Goal: Task Accomplishment & Management: Use online tool/utility

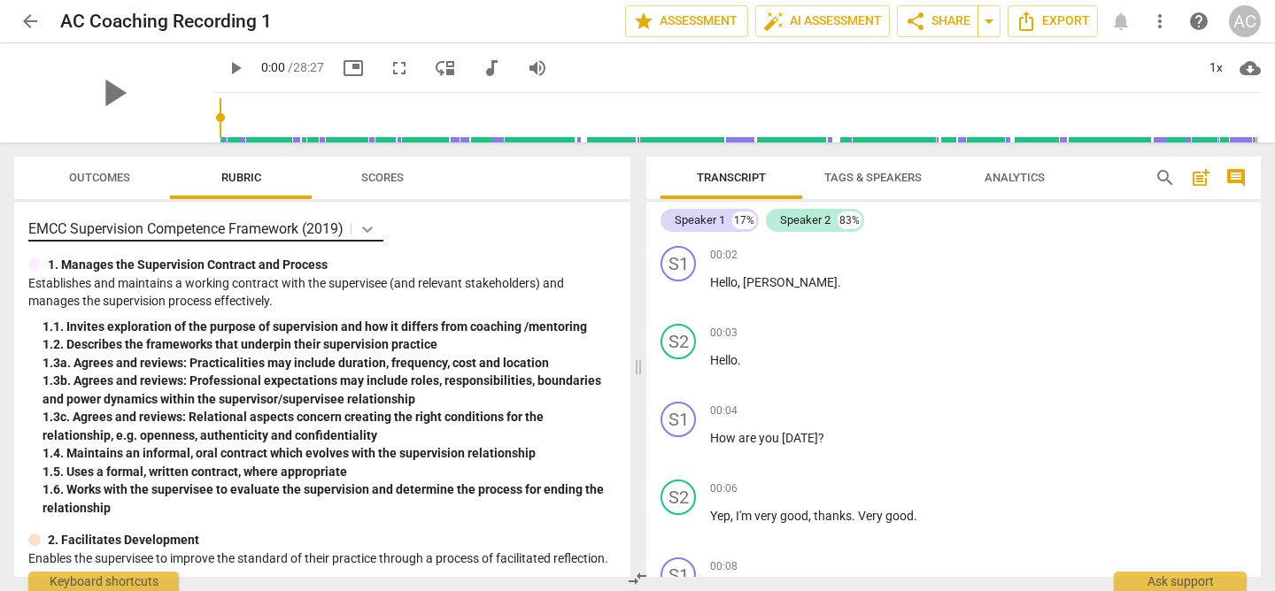
click at [369, 226] on icon at bounding box center [368, 229] width 18 height 18
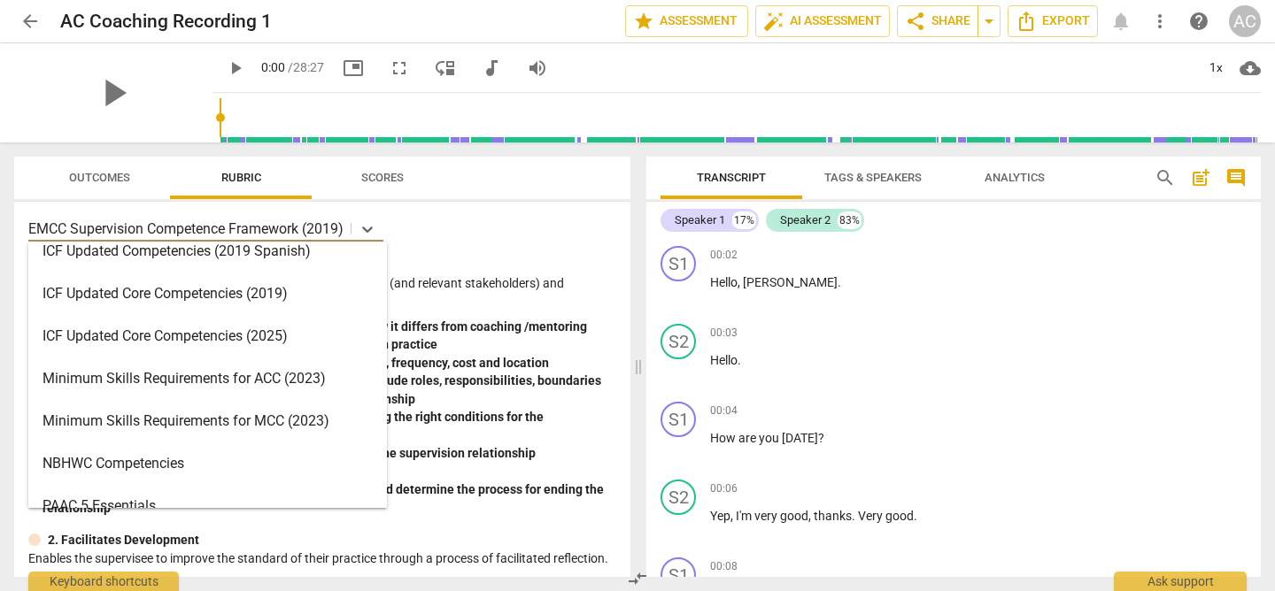
scroll to position [315, 0]
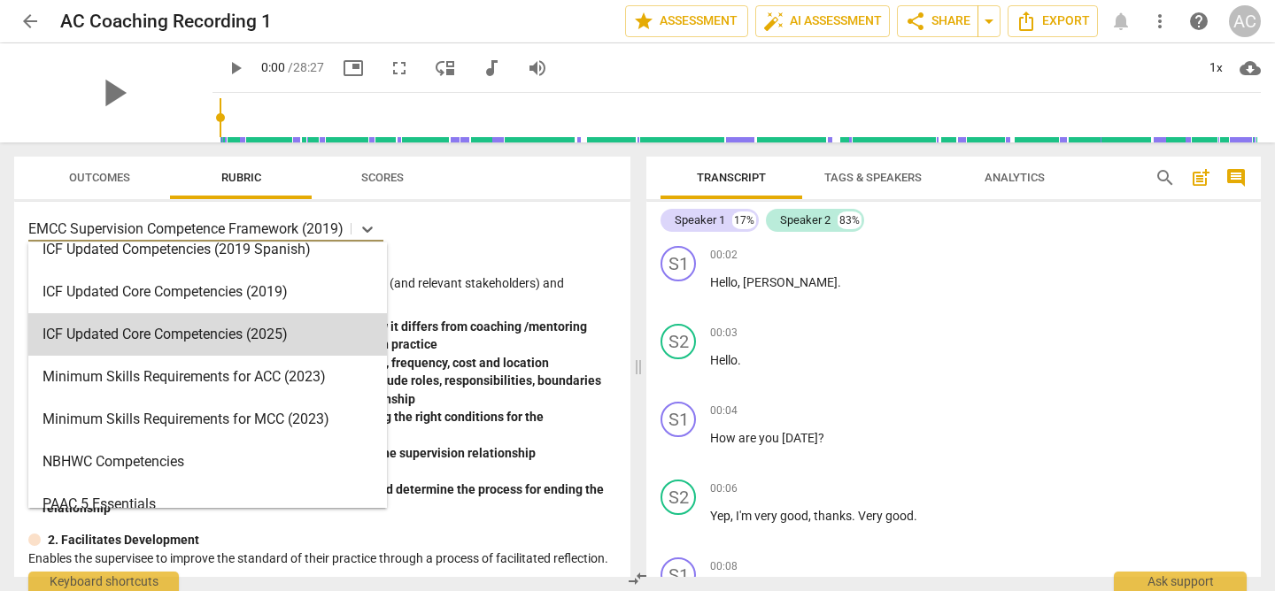
click at [182, 342] on div "ICF Updated Core Competencies (2025)" at bounding box center [207, 334] width 359 height 42
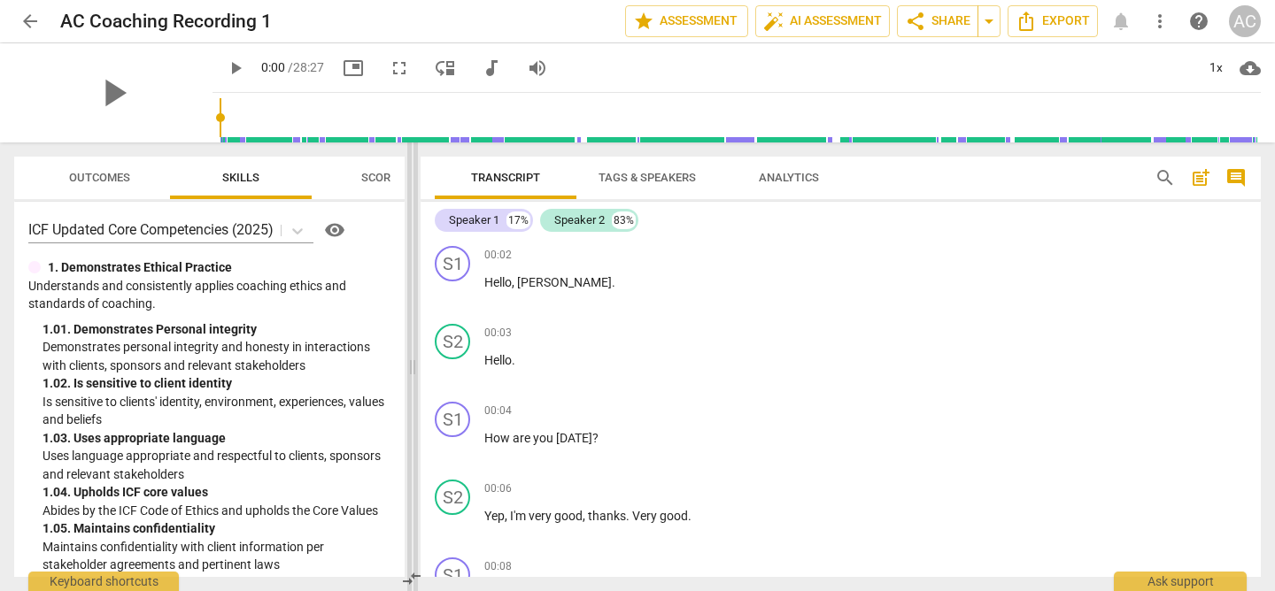
drag, startPoint x: 641, startPoint y: 370, endPoint x: 415, endPoint y: 352, distance: 226.5
click at [415, 352] on span at bounding box center [412, 367] width 11 height 449
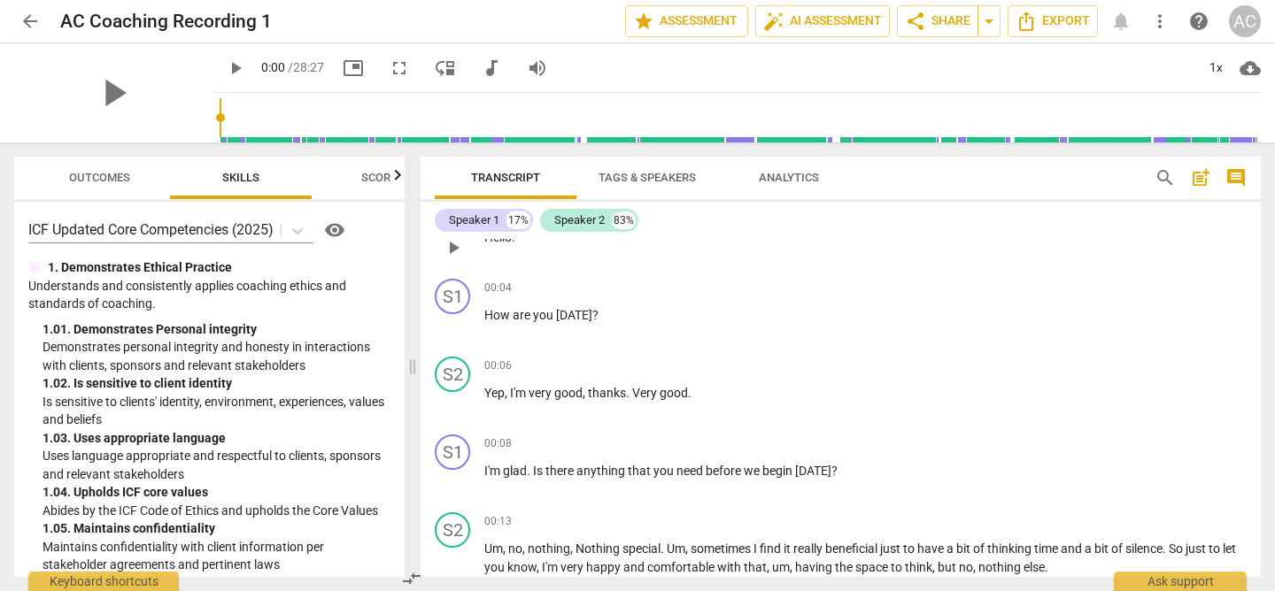
scroll to position [162, 0]
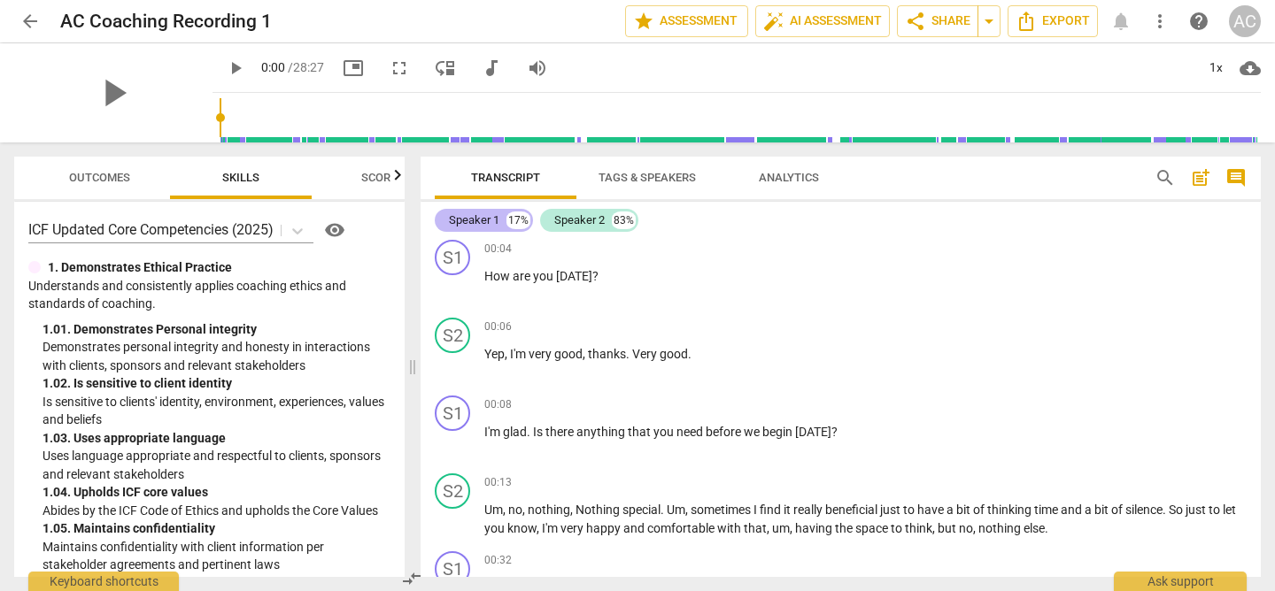
click at [484, 220] on div "Speaker 1" at bounding box center [474, 221] width 50 height 18
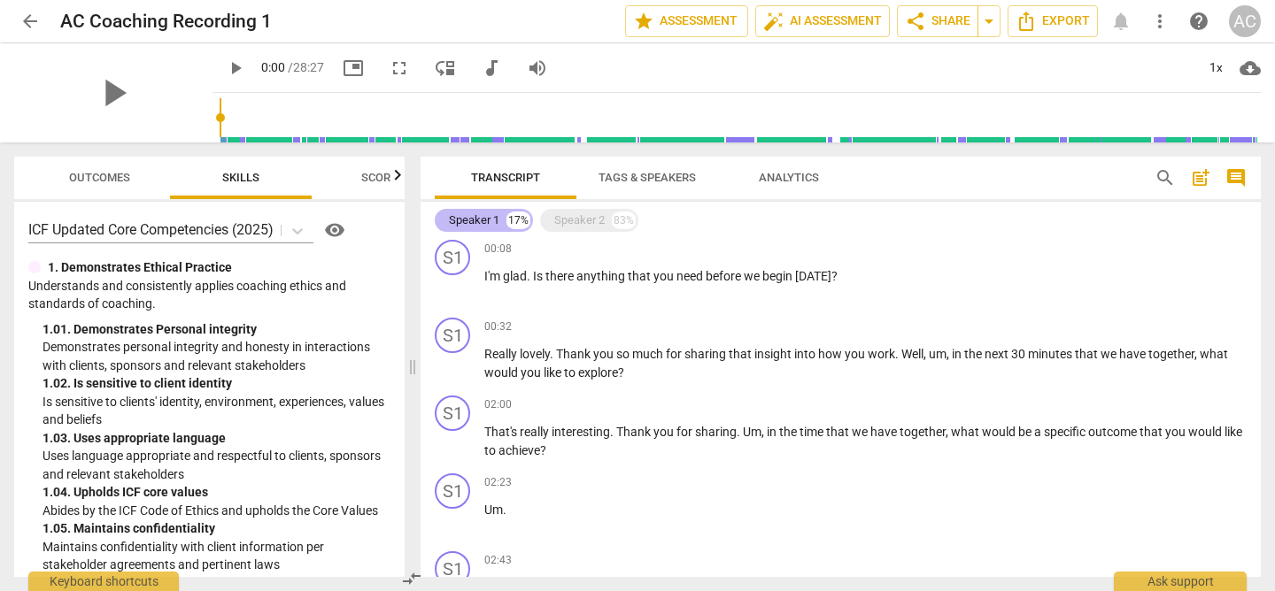
click at [484, 220] on div "Speaker 1" at bounding box center [474, 221] width 50 height 18
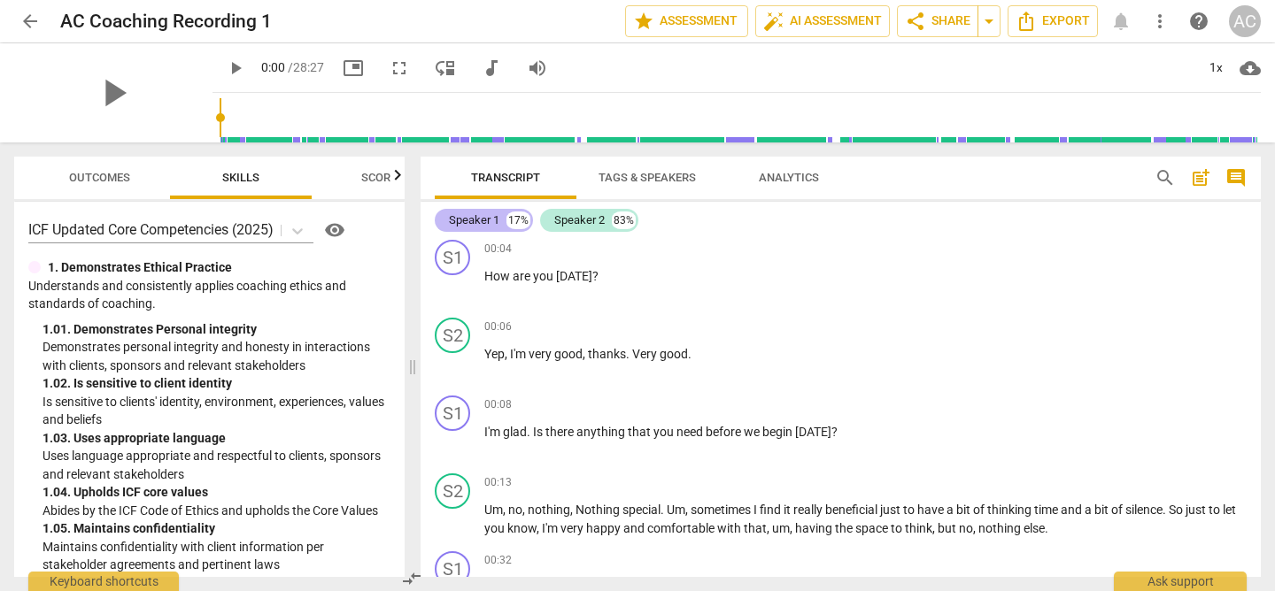
click at [484, 220] on div "Speaker 1" at bounding box center [474, 221] width 50 height 18
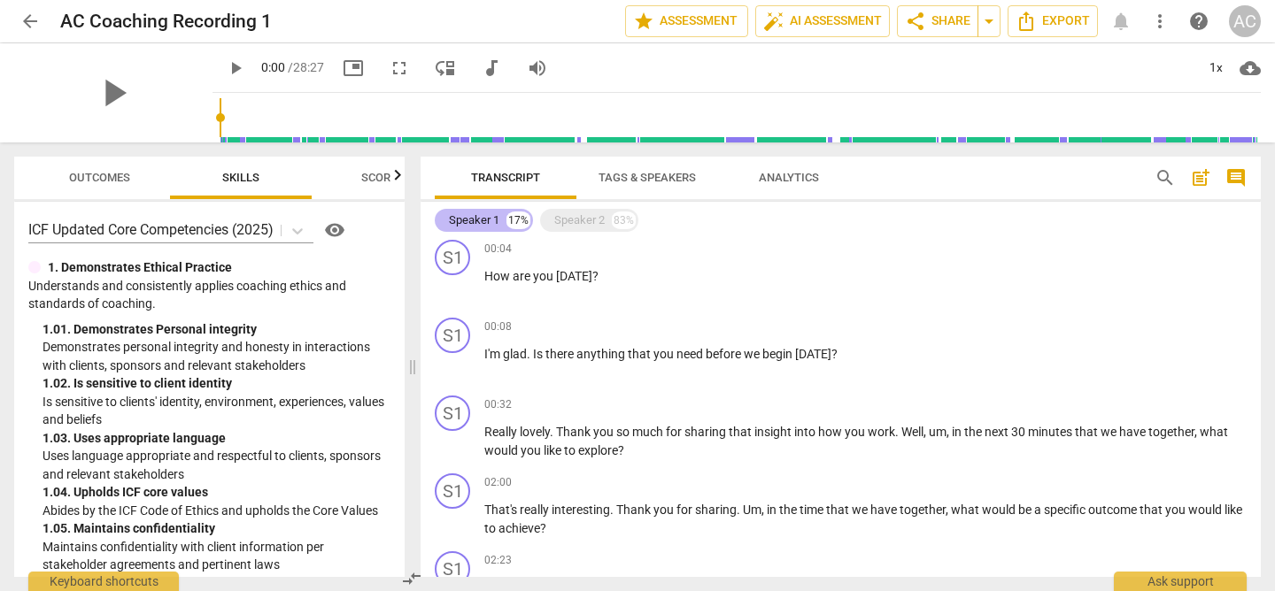
click at [484, 220] on div "Speaker 1" at bounding box center [474, 221] width 50 height 18
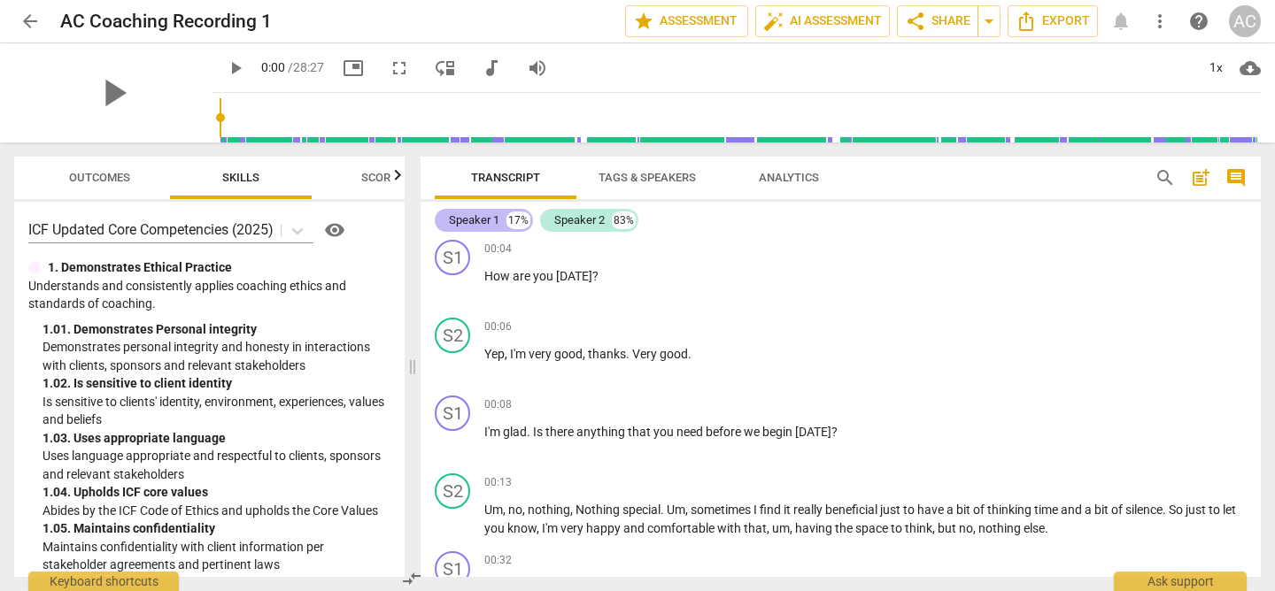
click at [519, 222] on div "17%" at bounding box center [518, 221] width 24 height 18
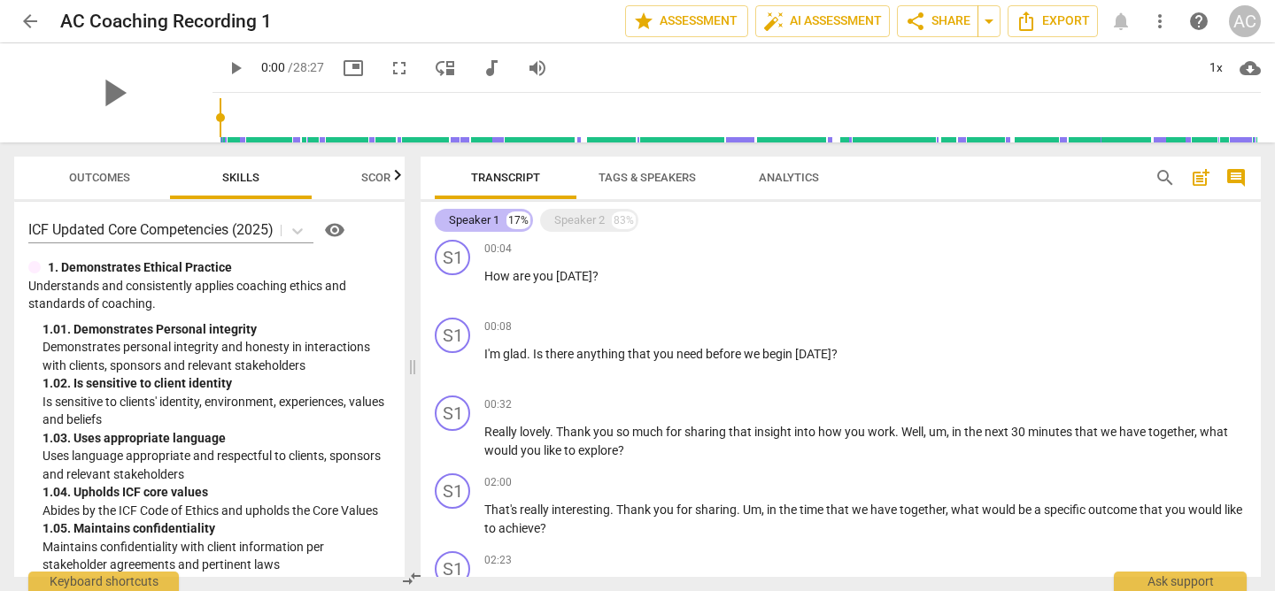
click at [486, 220] on div "Speaker 1" at bounding box center [474, 221] width 50 height 18
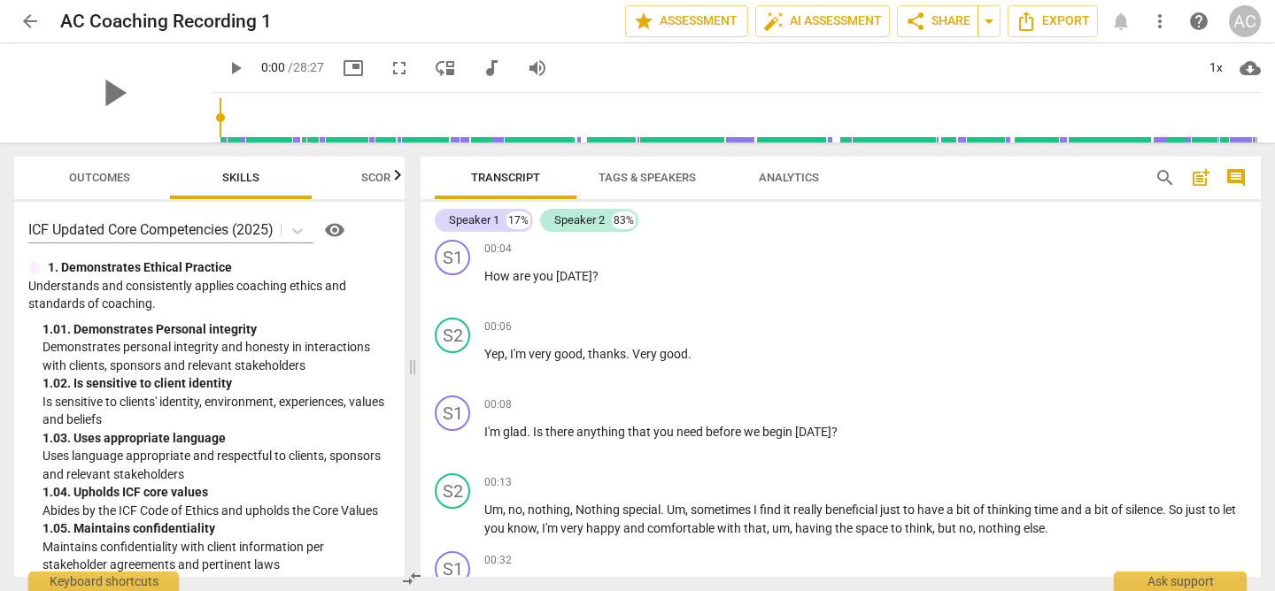
click at [635, 188] on span "Tags & Speakers" at bounding box center [647, 178] width 140 height 24
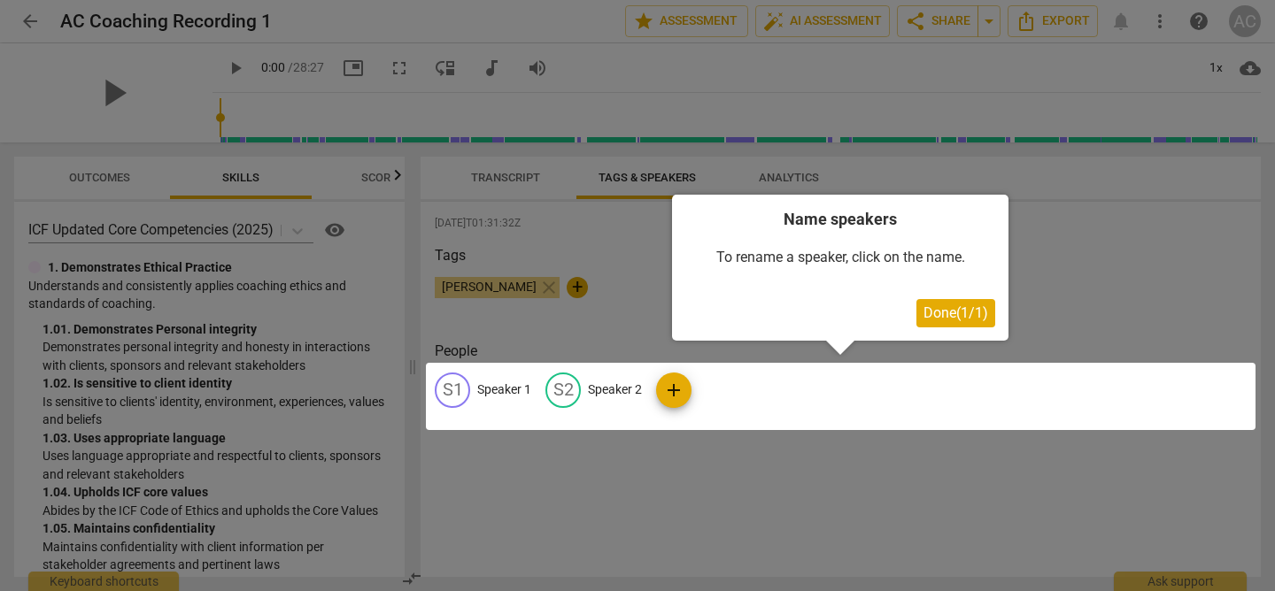
click at [944, 310] on span "Done ( 1 / 1 )" at bounding box center [955, 313] width 65 height 17
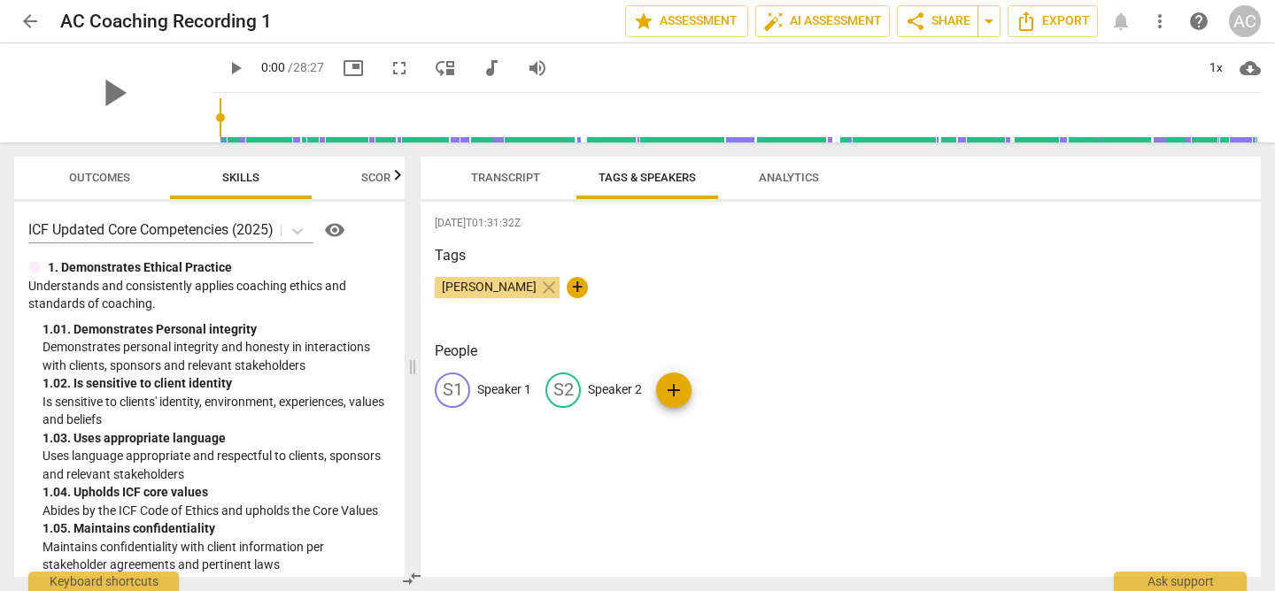
click at [500, 390] on p "Speaker 1" at bounding box center [504, 390] width 54 height 19
type input "[PERSON_NAME]"
click at [725, 390] on p "Speaker 2" at bounding box center [730, 390] width 54 height 19
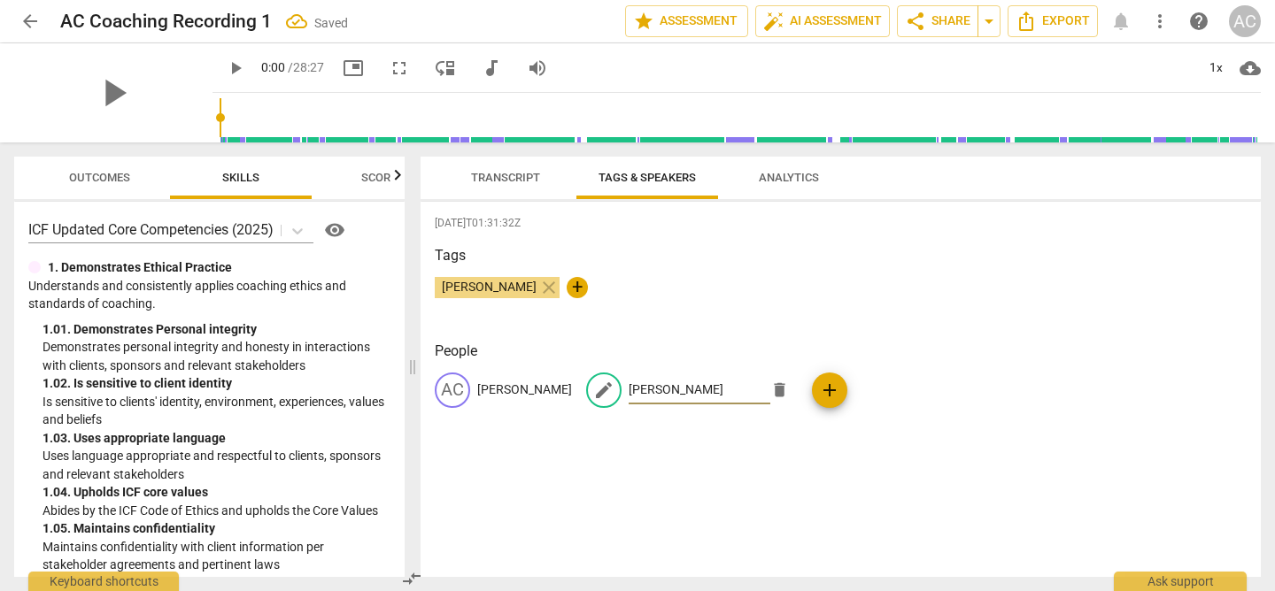
type input "[PERSON_NAME]"
click at [762, 462] on div "[DATE]T01:31:32Z Tags [PERSON_NAME] close + People AC [PERSON_NAME] edit [PERSO…" at bounding box center [841, 389] width 840 height 375
click at [501, 164] on button "Transcript" at bounding box center [506, 178] width 142 height 42
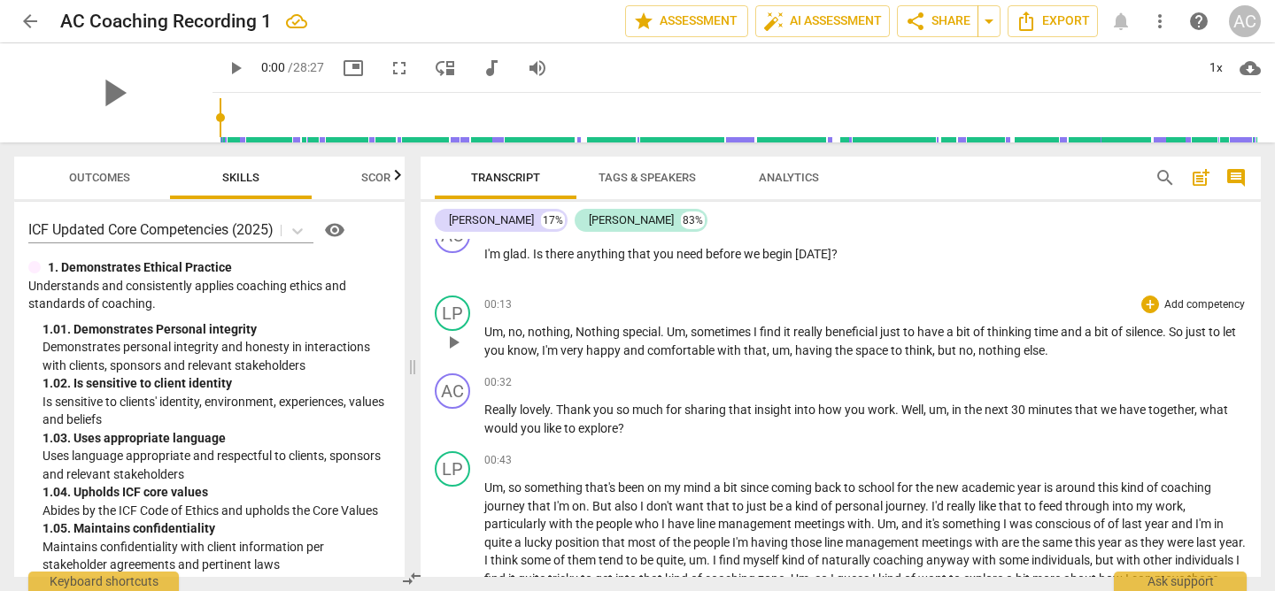
scroll to position [295, 0]
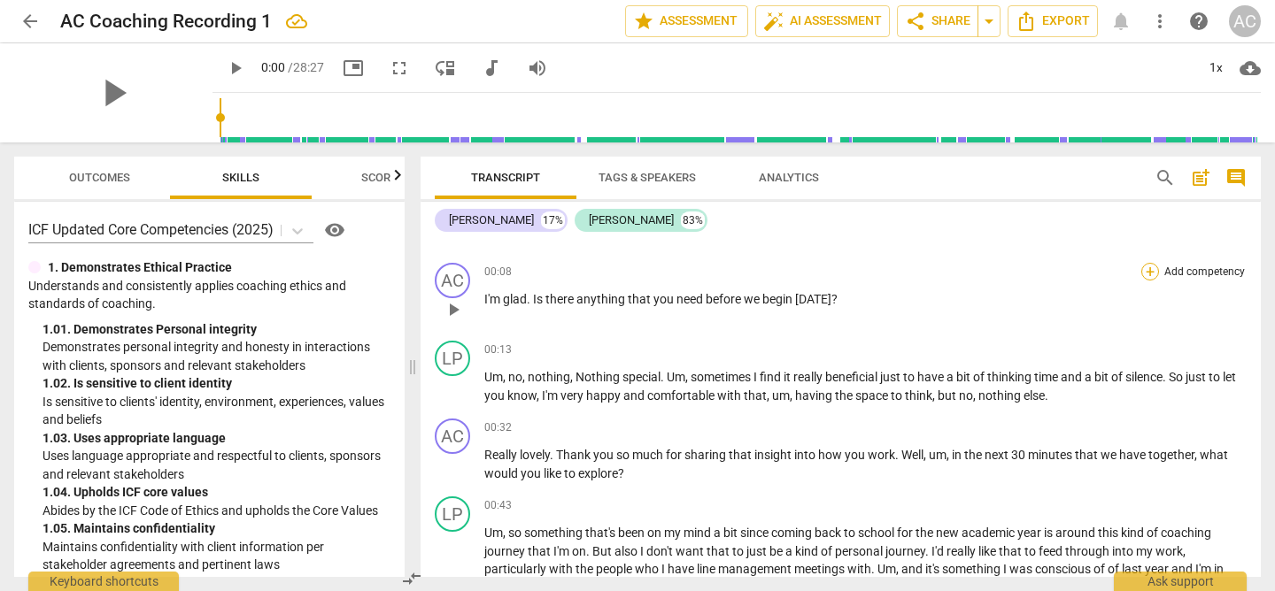
click at [1146, 269] on div "+" at bounding box center [1150, 272] width 18 height 18
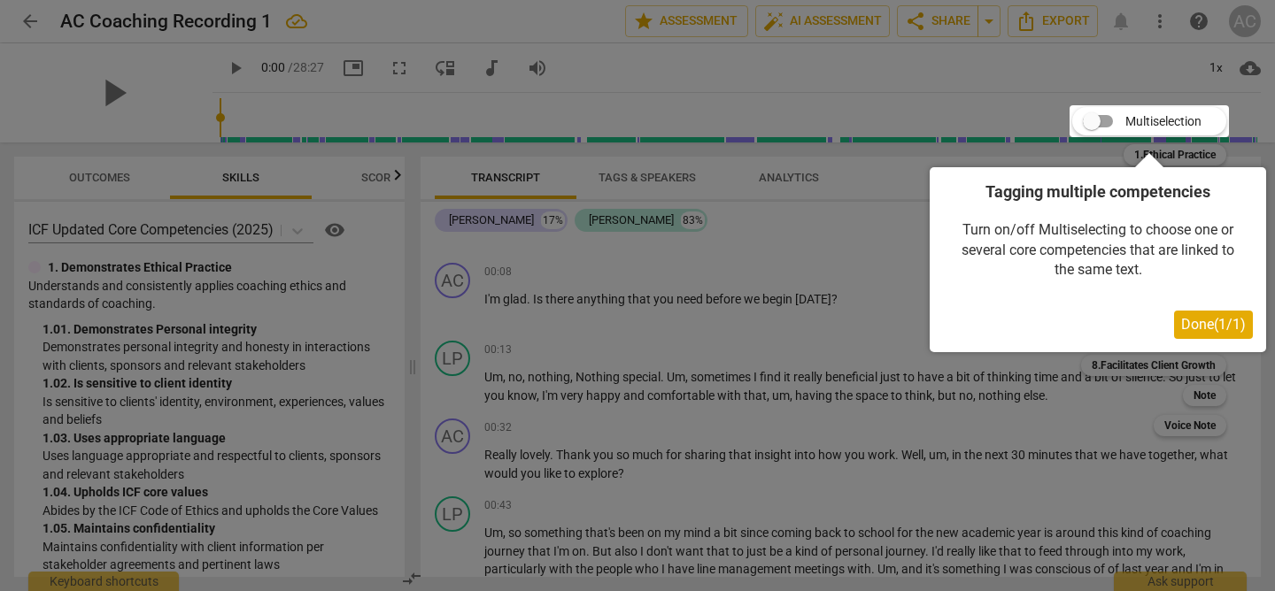
click at [1202, 323] on span "Done ( 1 / 1 )" at bounding box center [1213, 324] width 65 height 17
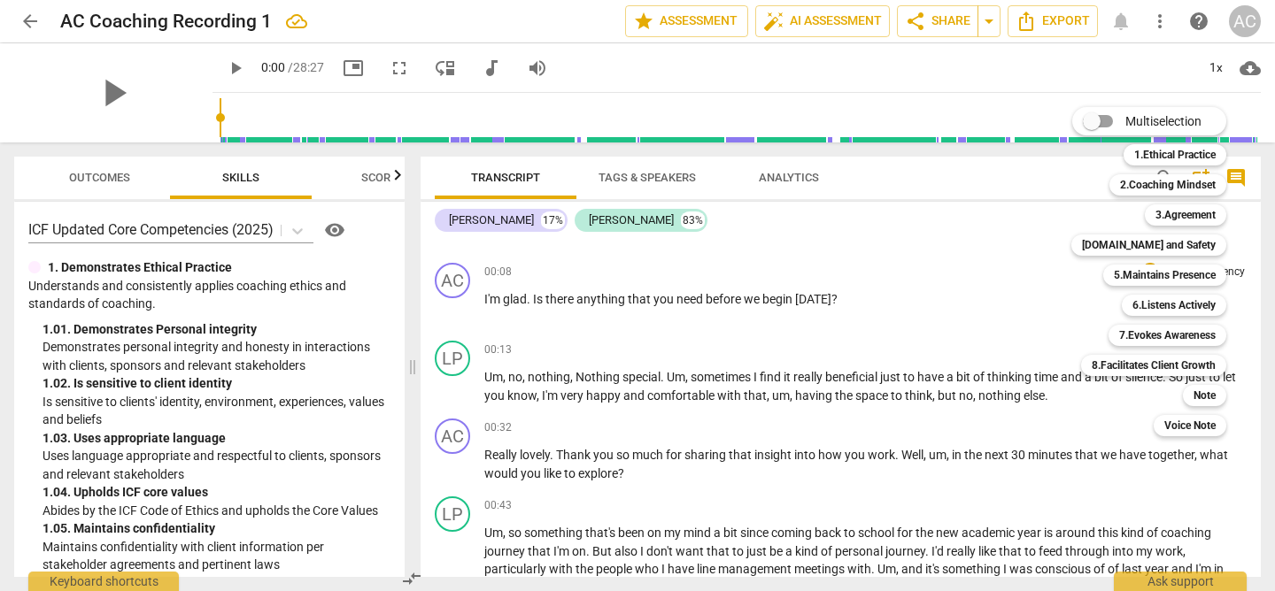
click at [1089, 117] on input "Multiselection" at bounding box center [1091, 121] width 42 height 42
checkbox input "true"
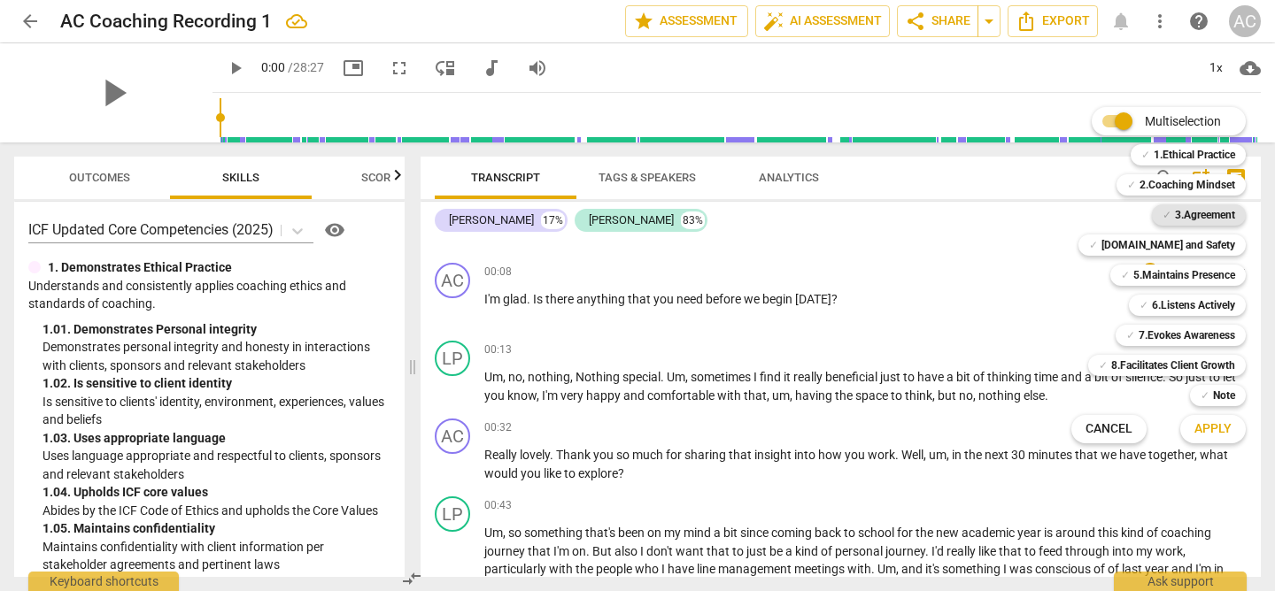
click at [1182, 218] on b "3.Agreement" at bounding box center [1205, 215] width 60 height 21
click at [1211, 436] on span "Apply" at bounding box center [1212, 430] width 37 height 18
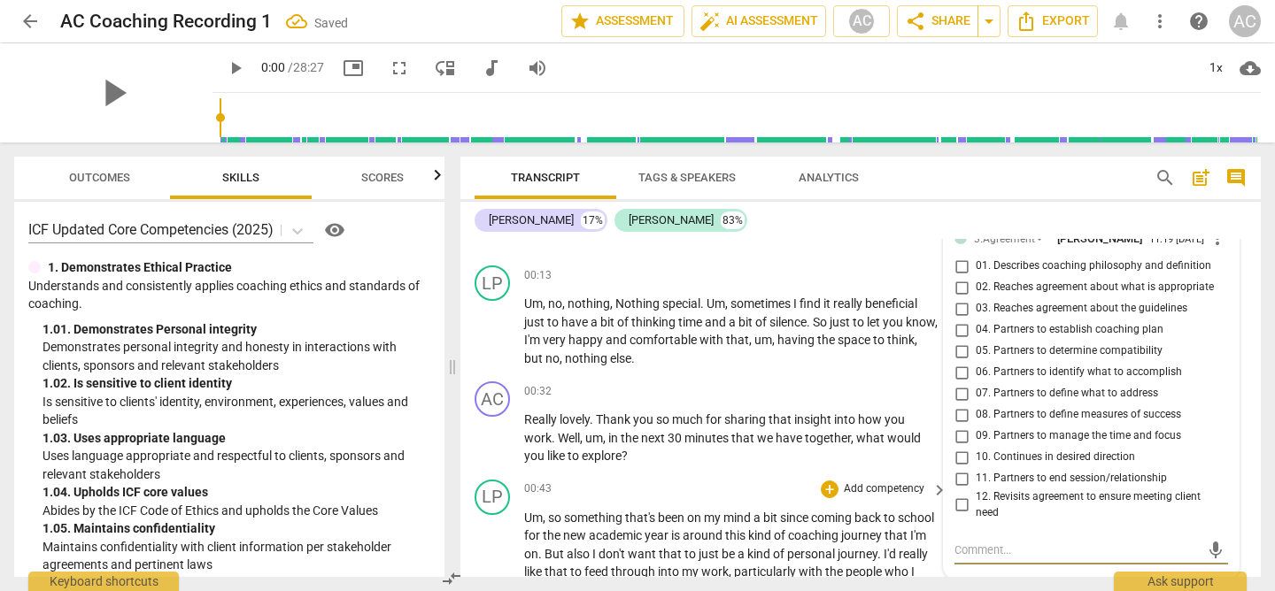
scroll to position [371, 0]
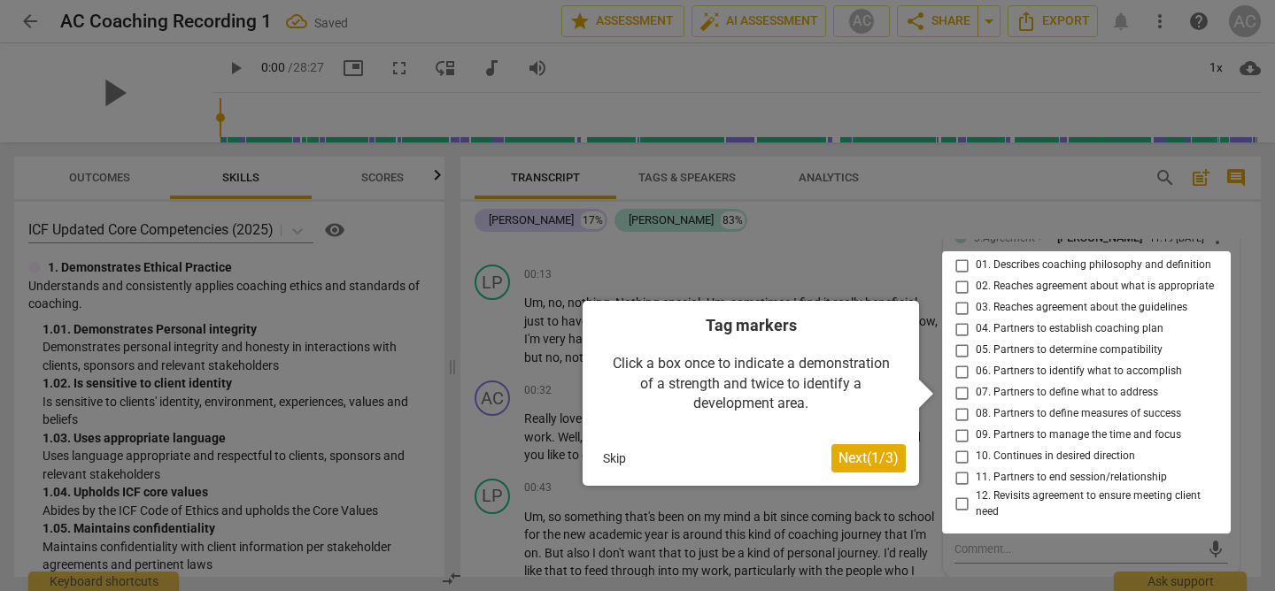
click at [863, 458] on span "Next ( 1 / 3 )" at bounding box center [868, 458] width 60 height 17
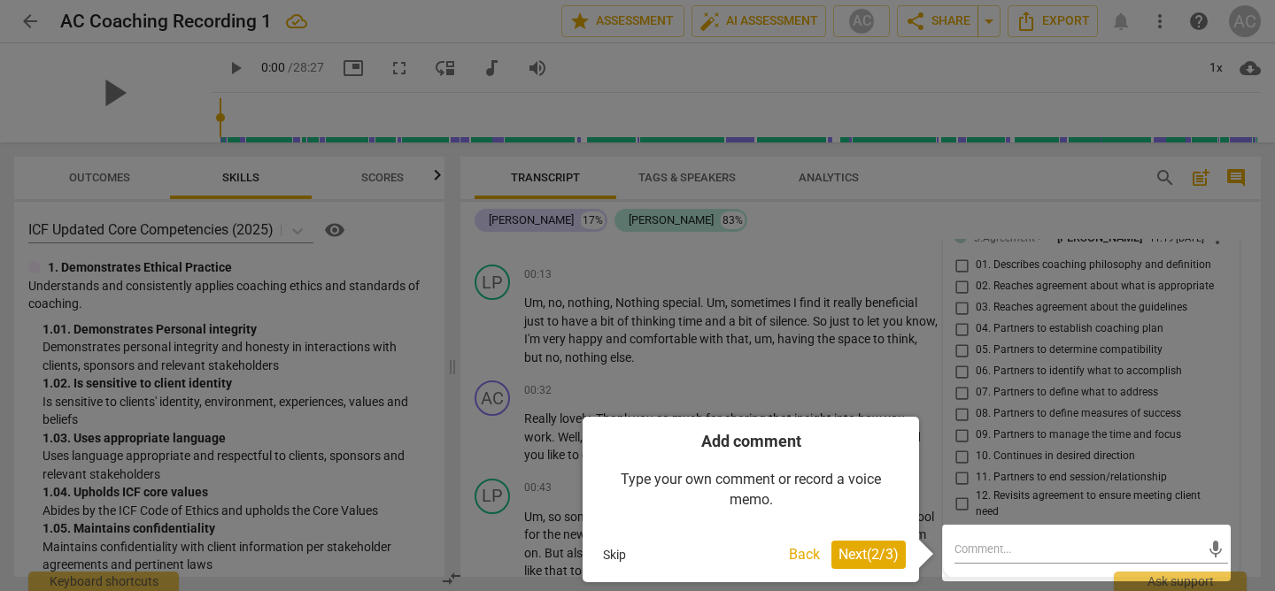
click at [857, 552] on span "Next ( 2 / 3 )" at bounding box center [868, 554] width 60 height 17
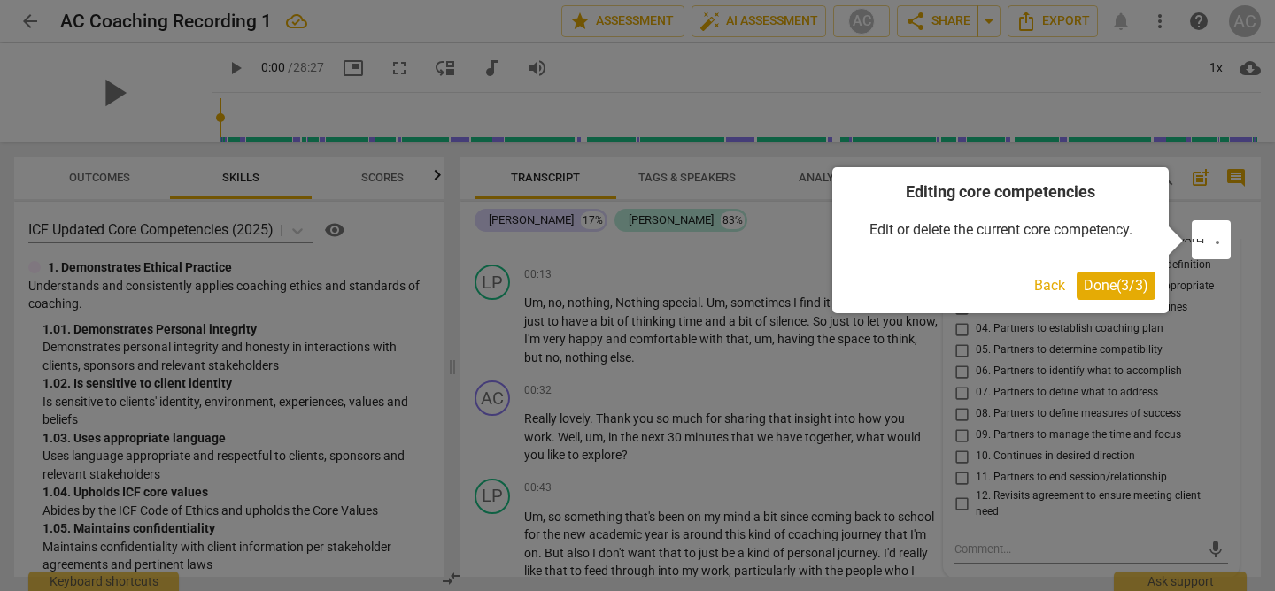
click at [1110, 284] on span "Done ( 3 / 3 )" at bounding box center [1116, 285] width 65 height 17
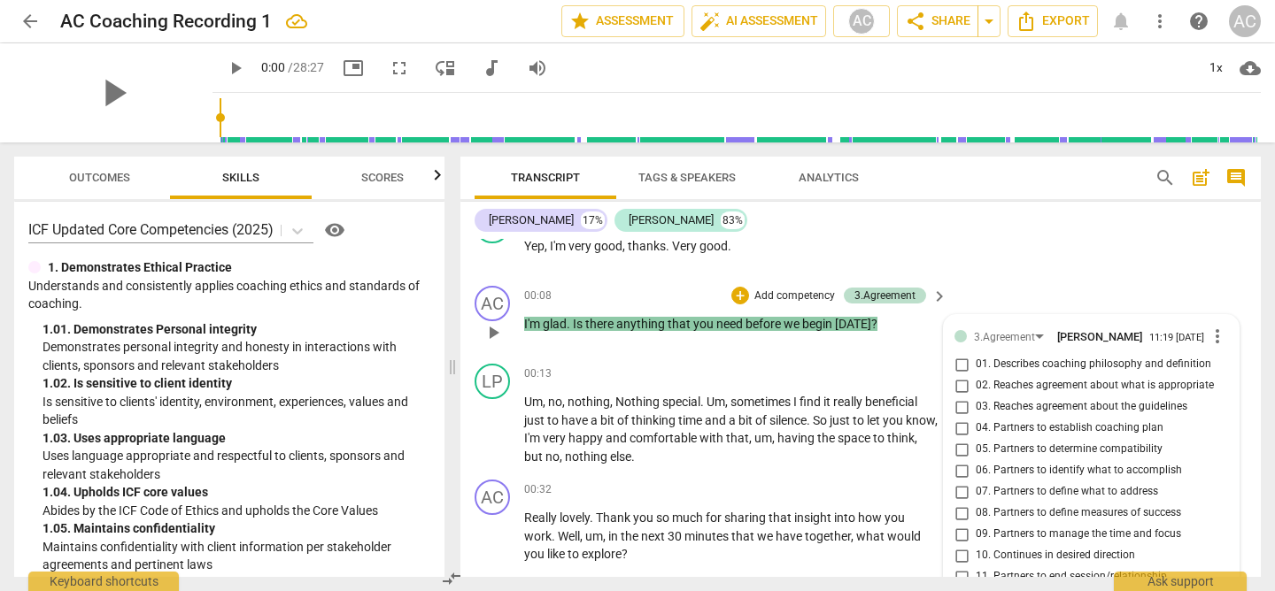
scroll to position [271, 0]
click at [954, 389] on input "02. Reaches agreement about what is appropriate" at bounding box center [961, 386] width 28 height 21
checkbox input "true"
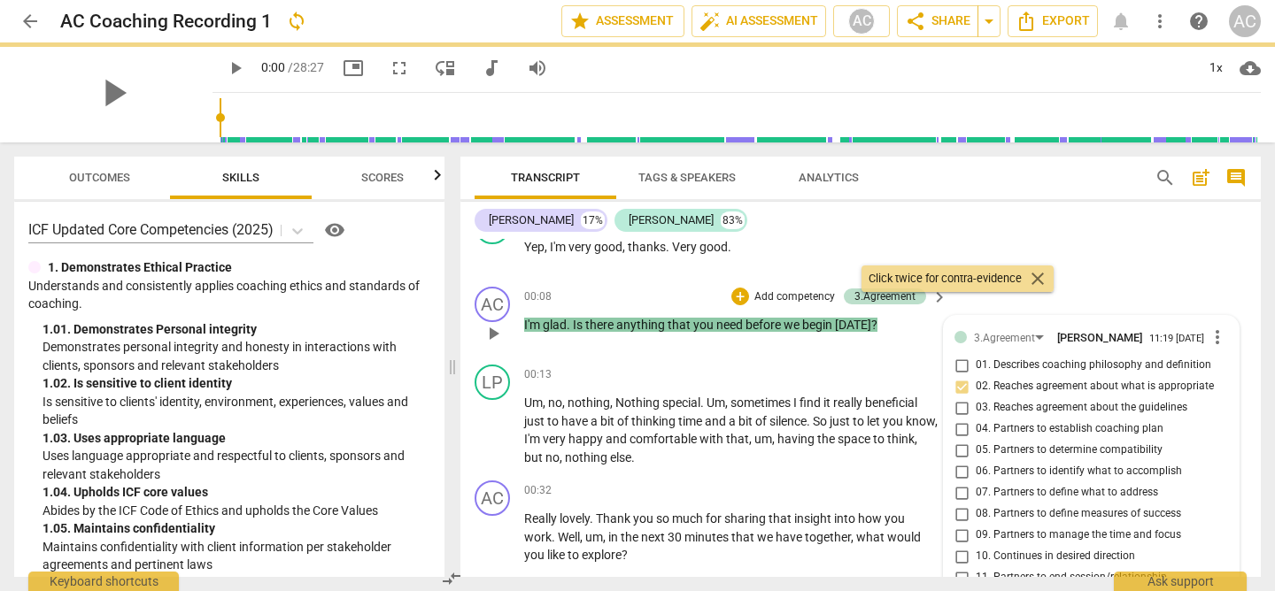
scroll to position [420, 0]
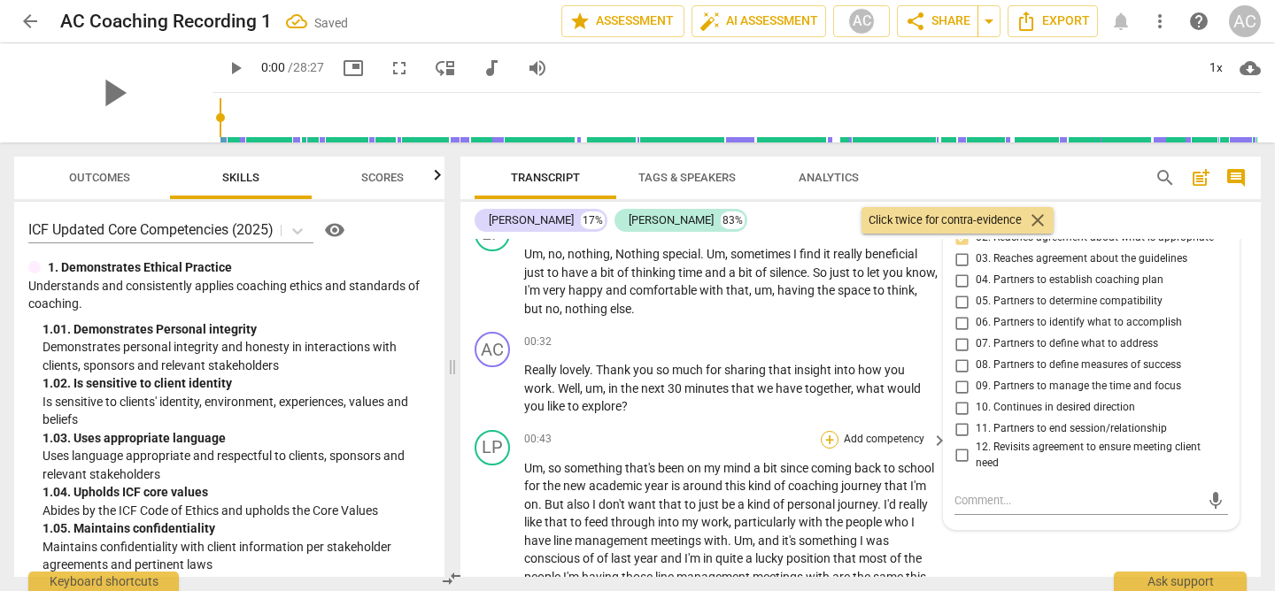
click at [827, 431] on div "+" at bounding box center [830, 440] width 18 height 18
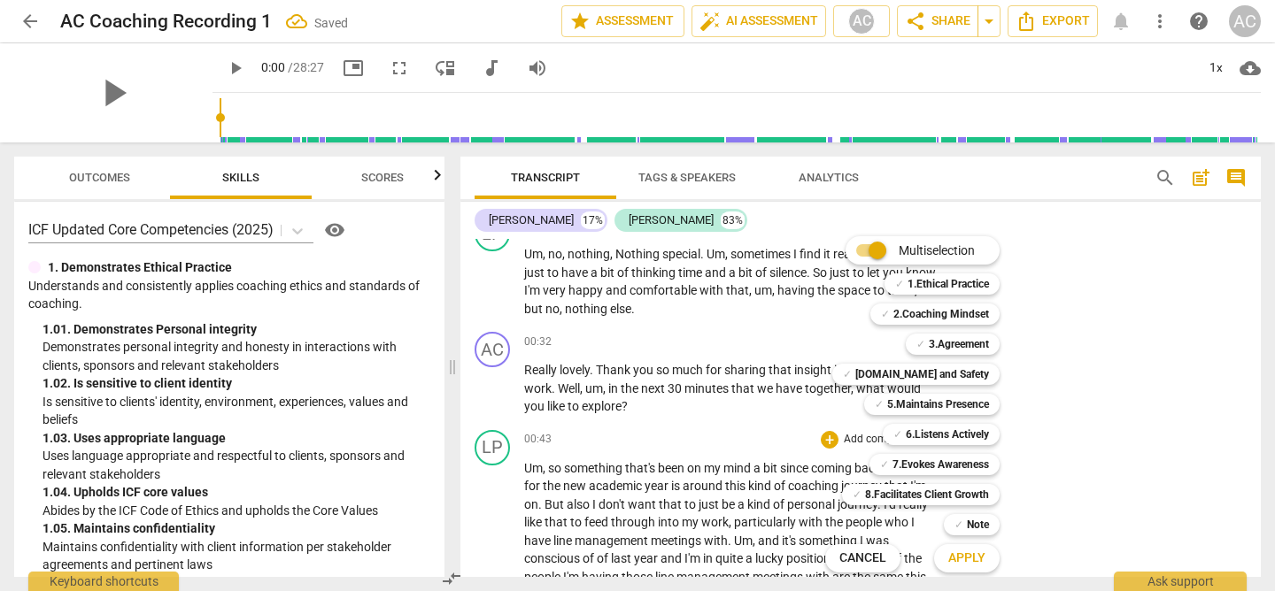
click at [666, 278] on div at bounding box center [637, 295] width 1275 height 591
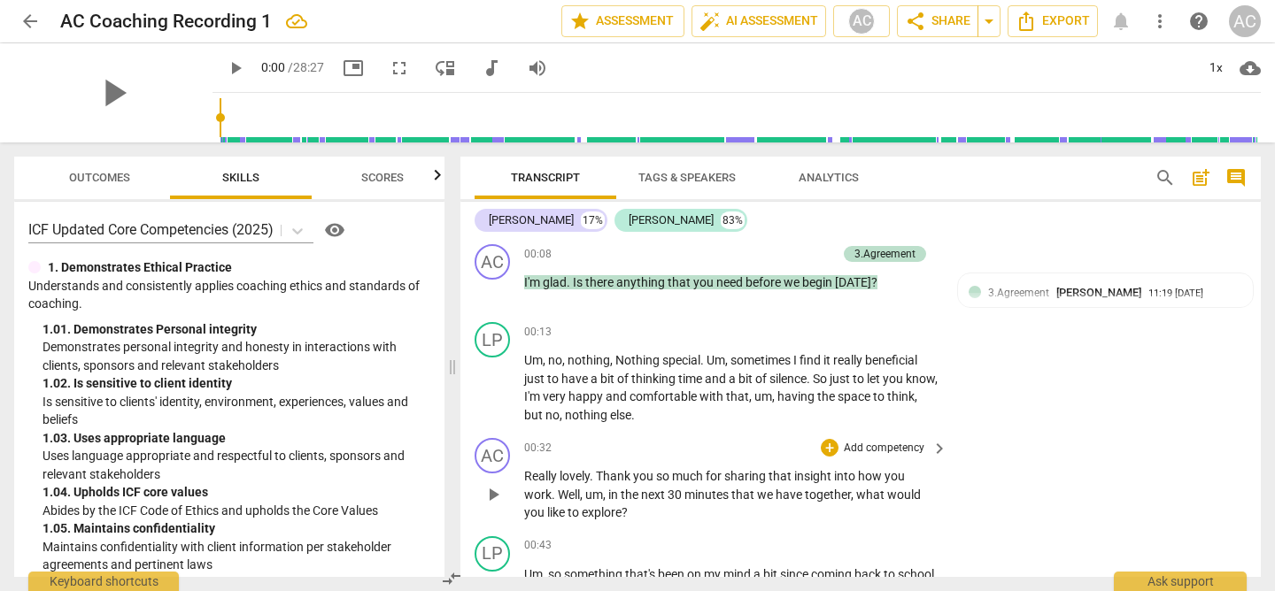
scroll to position [311, 0]
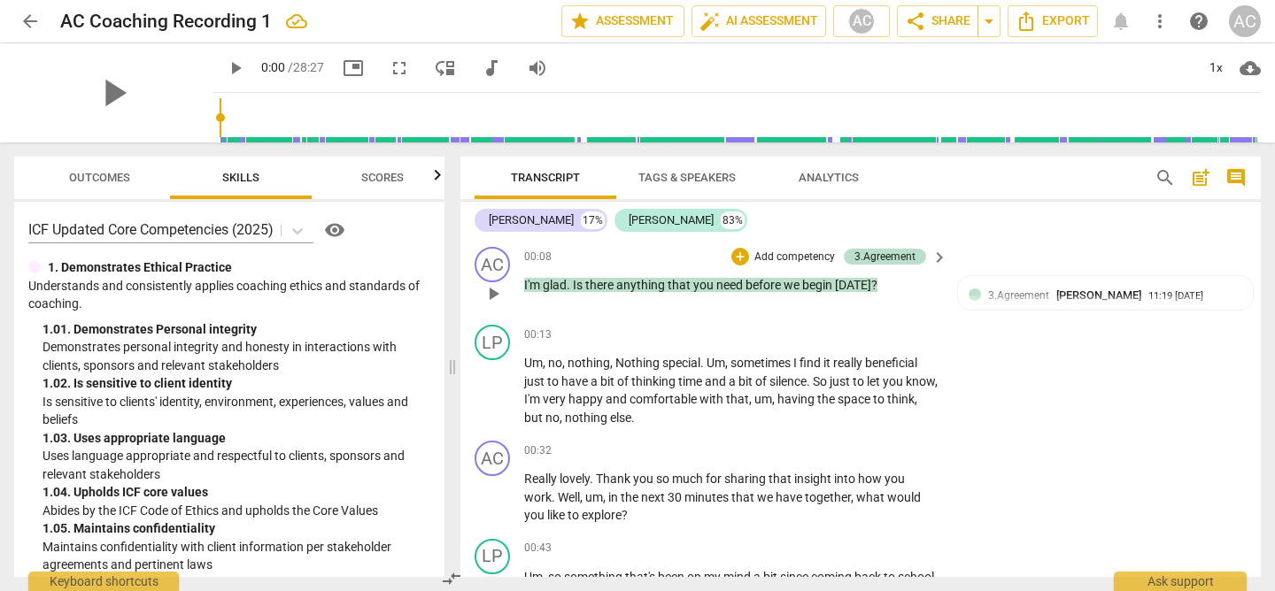
click at [746, 259] on div "+ Add competency" at bounding box center [783, 257] width 105 height 18
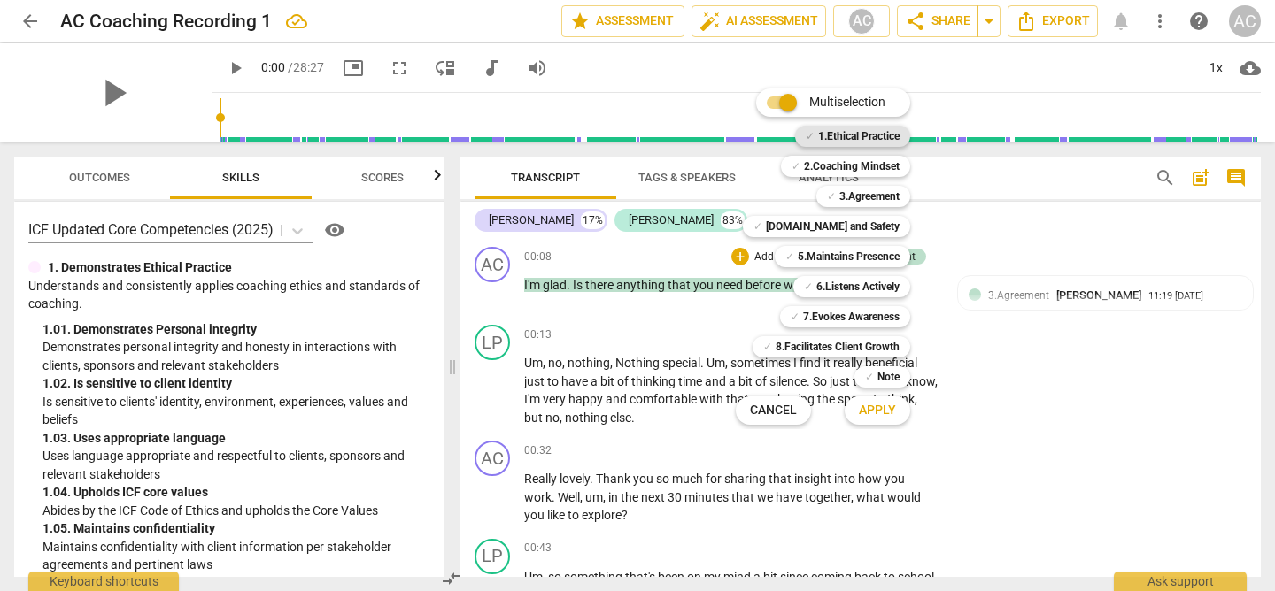
click at [863, 135] on b "1.Ethical Practice" at bounding box center [858, 136] width 81 height 21
click at [885, 413] on span "Apply" at bounding box center [877, 411] width 37 height 18
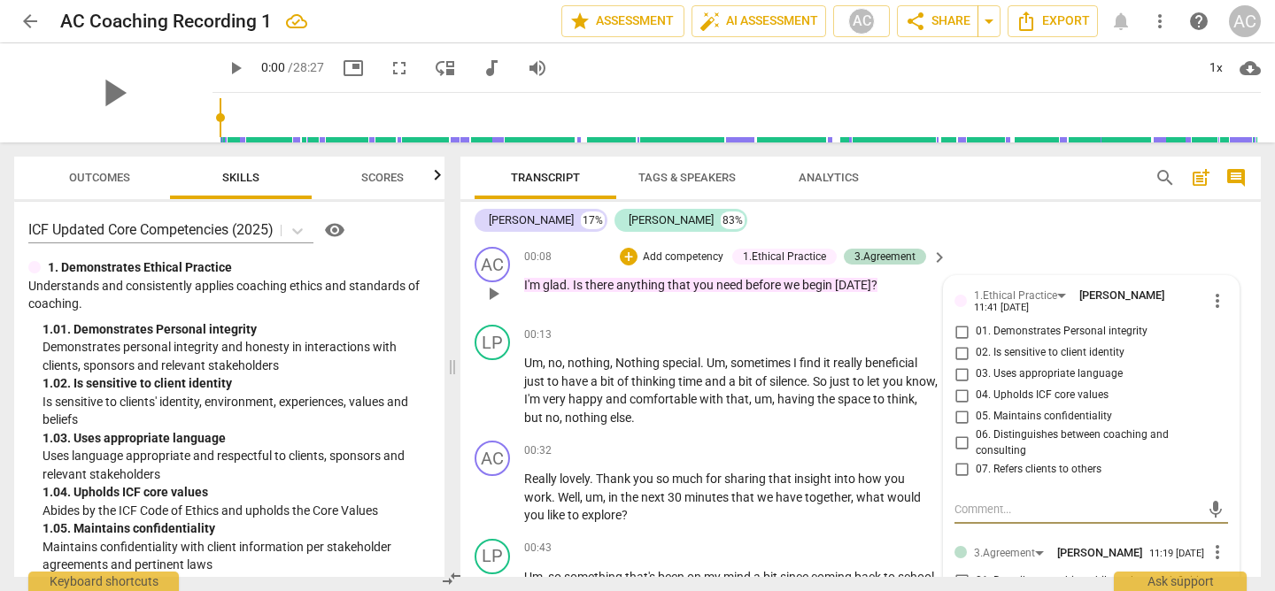
click at [961, 354] on input "02. Is sensitive to client identity" at bounding box center [961, 353] width 28 height 21
checkbox input "true"
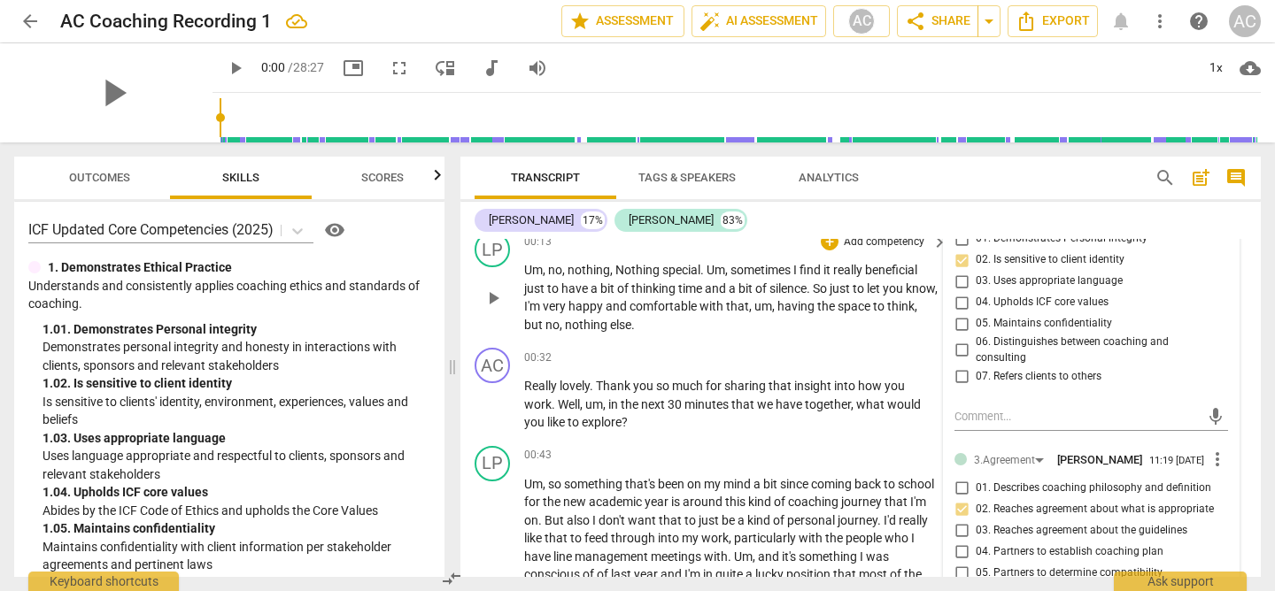
scroll to position [416, 0]
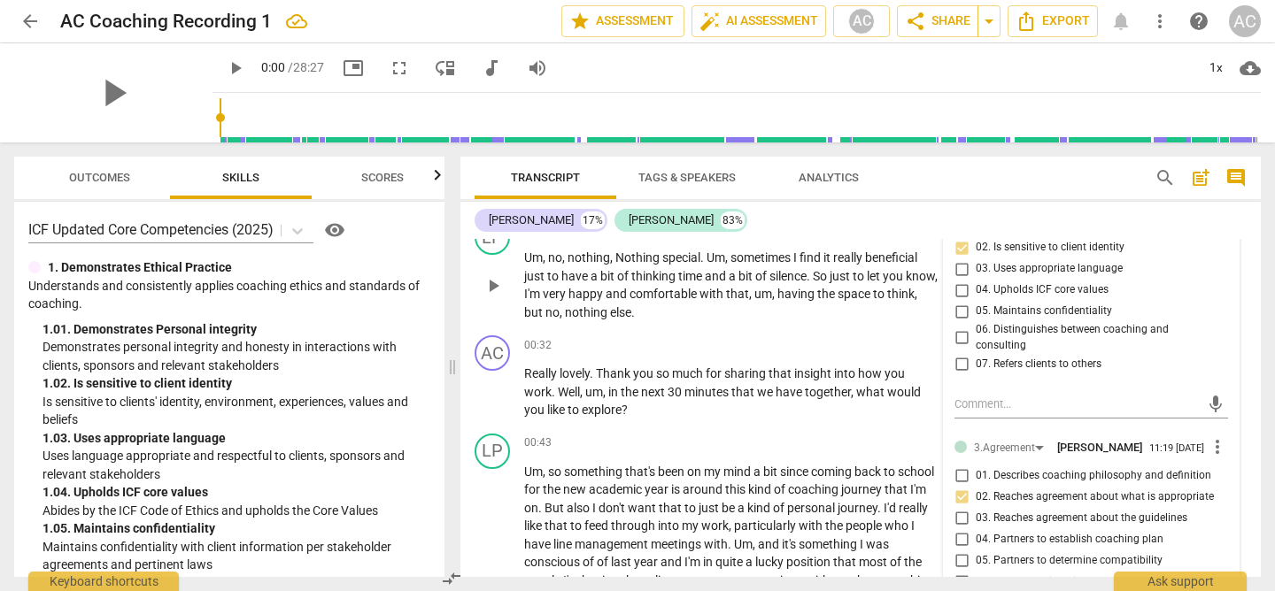
click at [833, 325] on div "LP play_arrow pause 00:13 + Add competency keyboard_arrow_right Um , no , nothi…" at bounding box center [860, 270] width 800 height 116
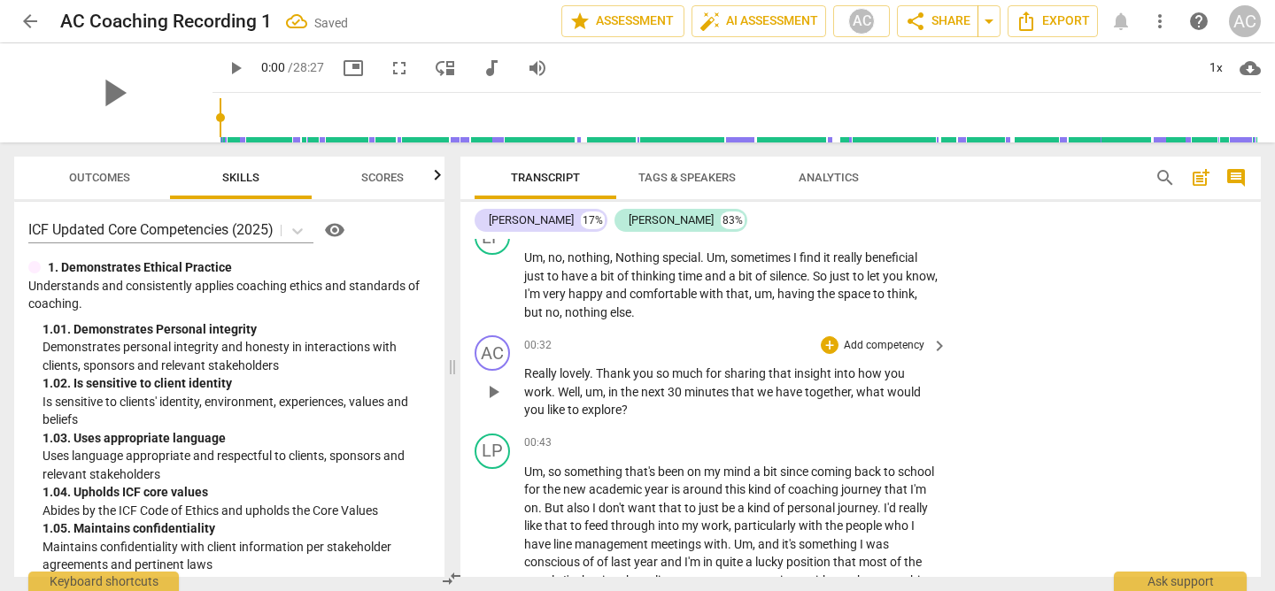
scroll to position [382, 0]
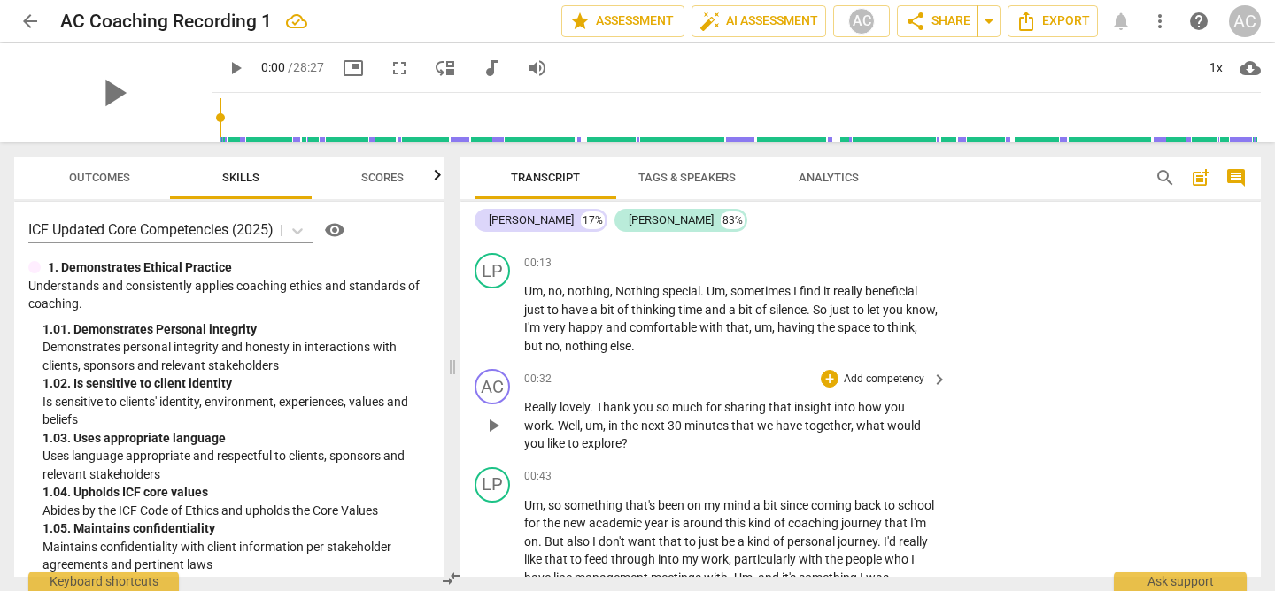
click at [857, 378] on p "Add competency" at bounding box center [884, 380] width 84 height 16
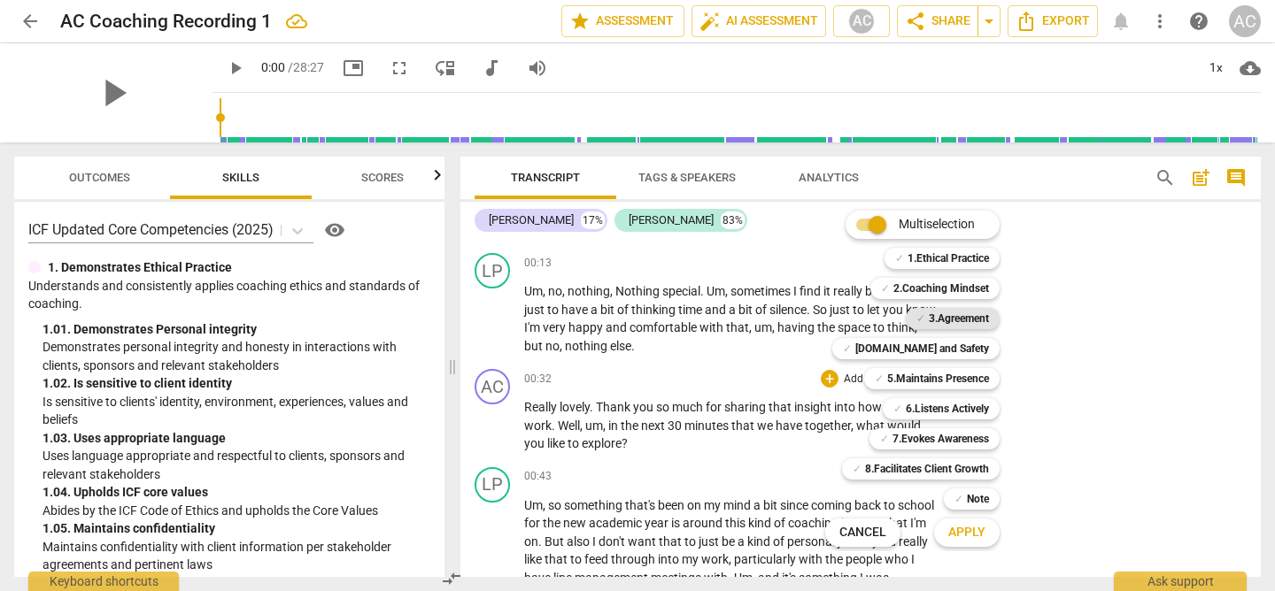
click at [955, 312] on b "3.Agreement" at bounding box center [959, 318] width 60 height 21
click at [962, 531] on span "Apply" at bounding box center [966, 533] width 37 height 18
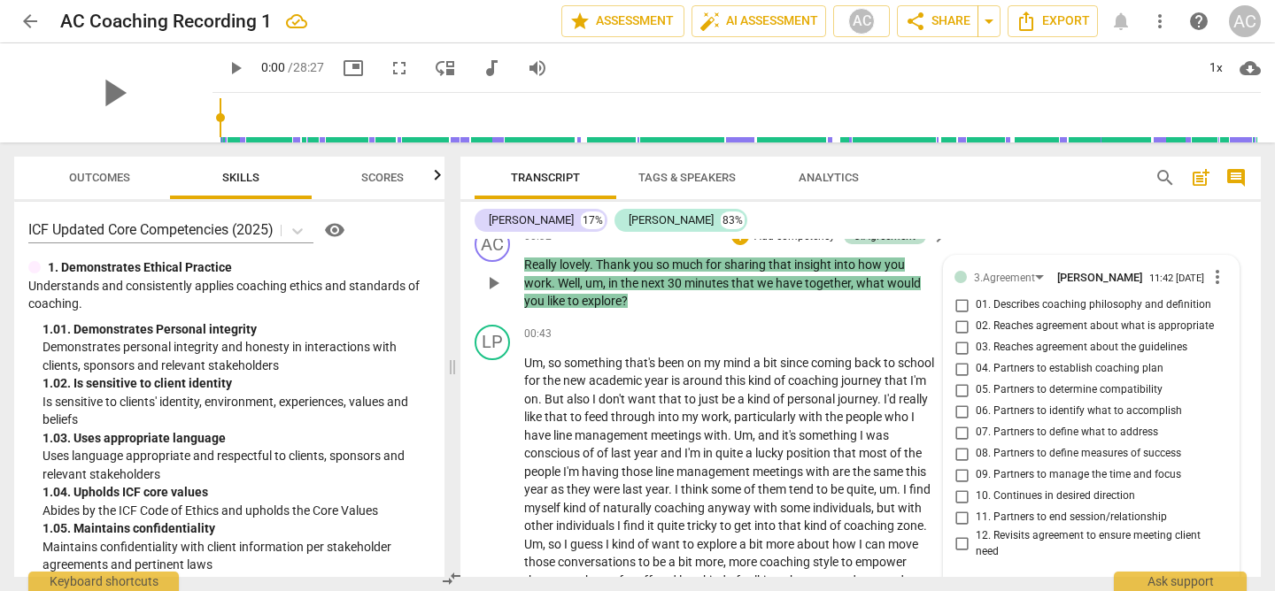
scroll to position [539, 0]
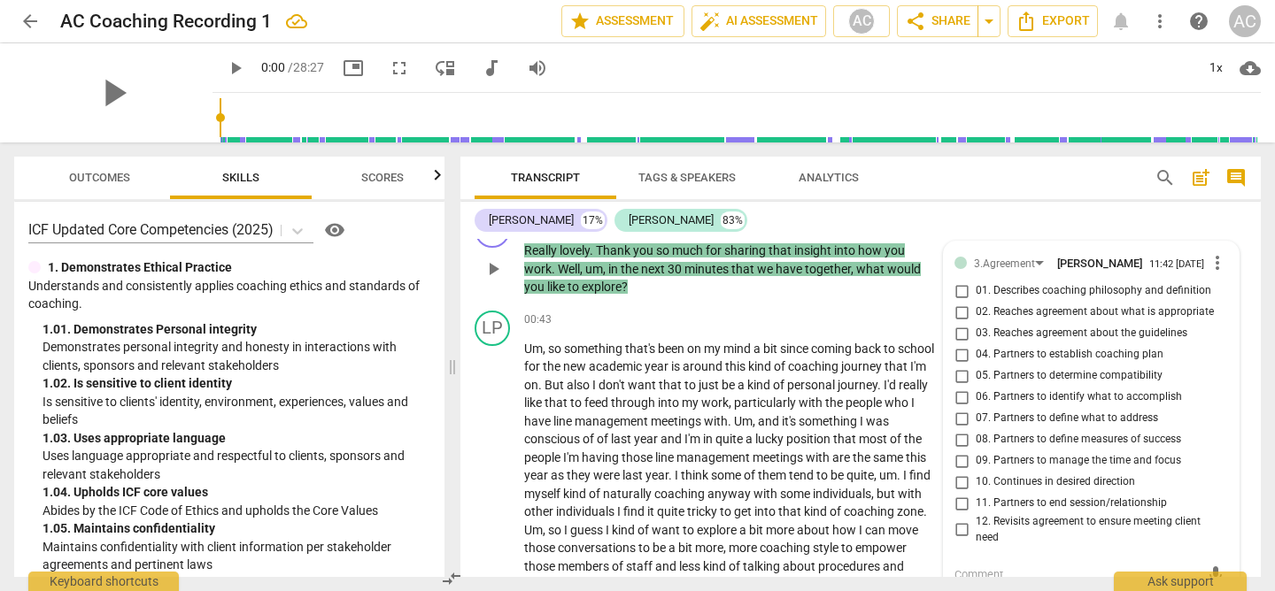
click at [951, 424] on input "07. Partners to define what to address" at bounding box center [961, 418] width 28 height 21
checkbox input "true"
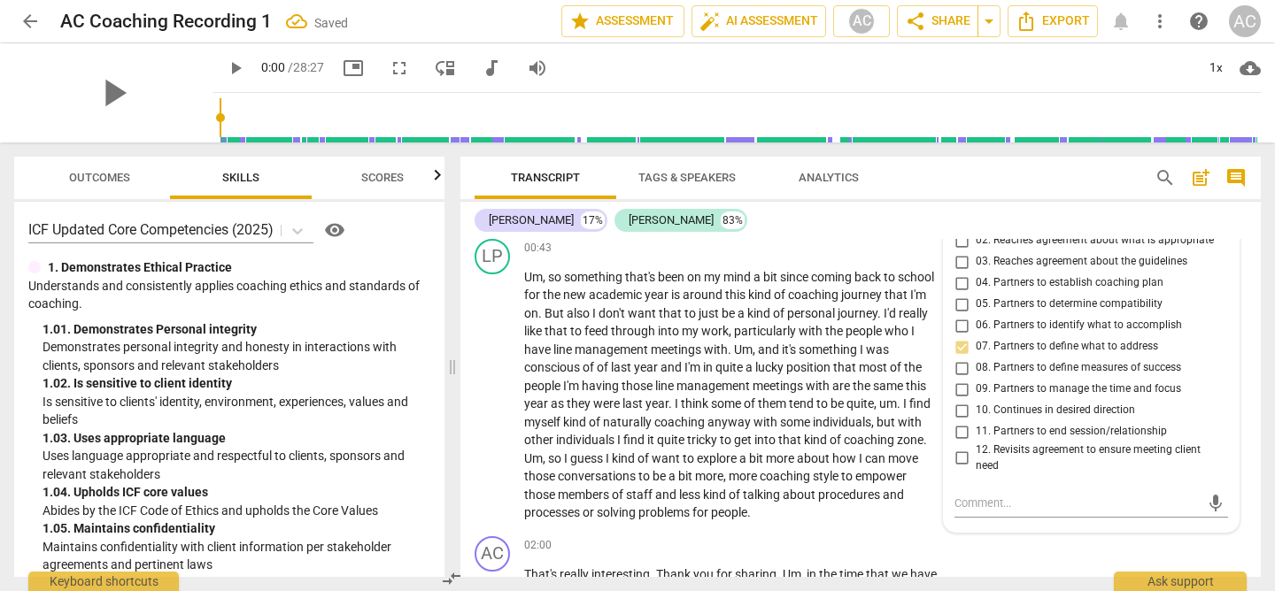
scroll to position [623, 0]
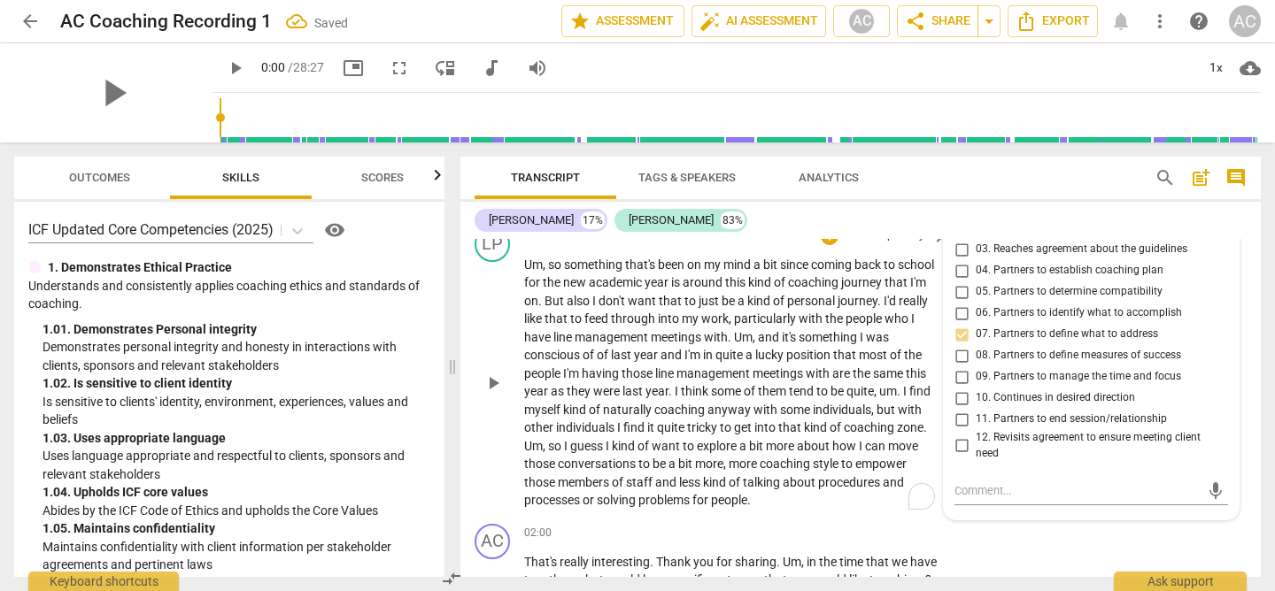
click at [880, 345] on p "Um , so something that's been on my mind a bit since coming back to school for …" at bounding box center [731, 383] width 414 height 254
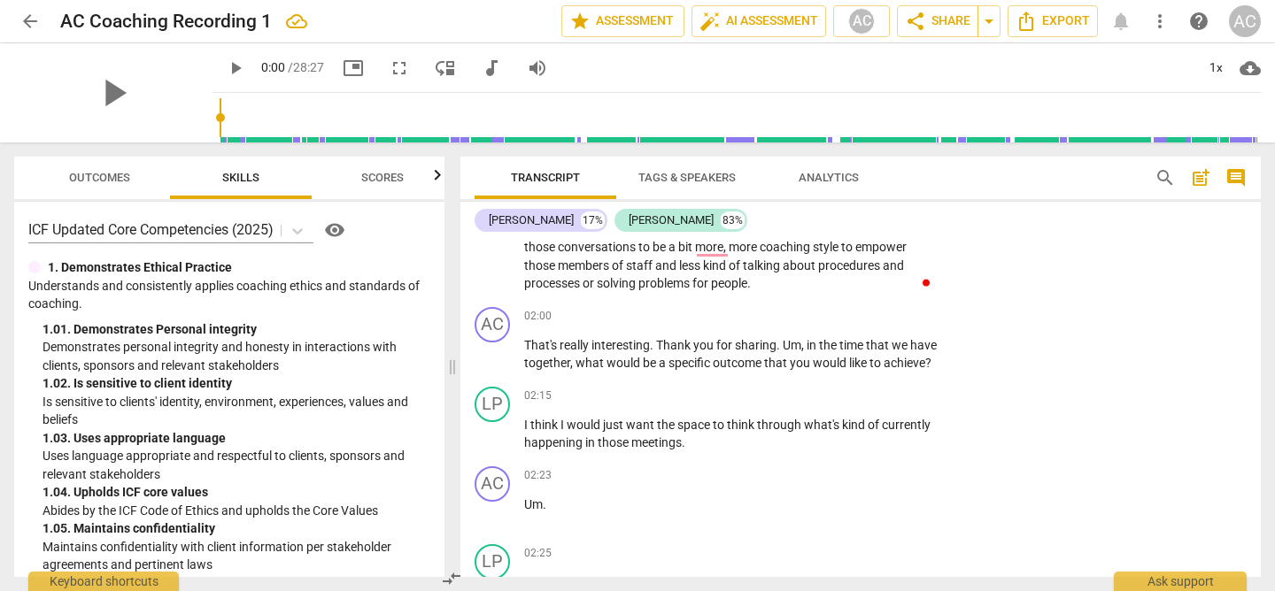
scroll to position [841, 0]
click at [864, 316] on p "Add competency" at bounding box center [884, 316] width 84 height 16
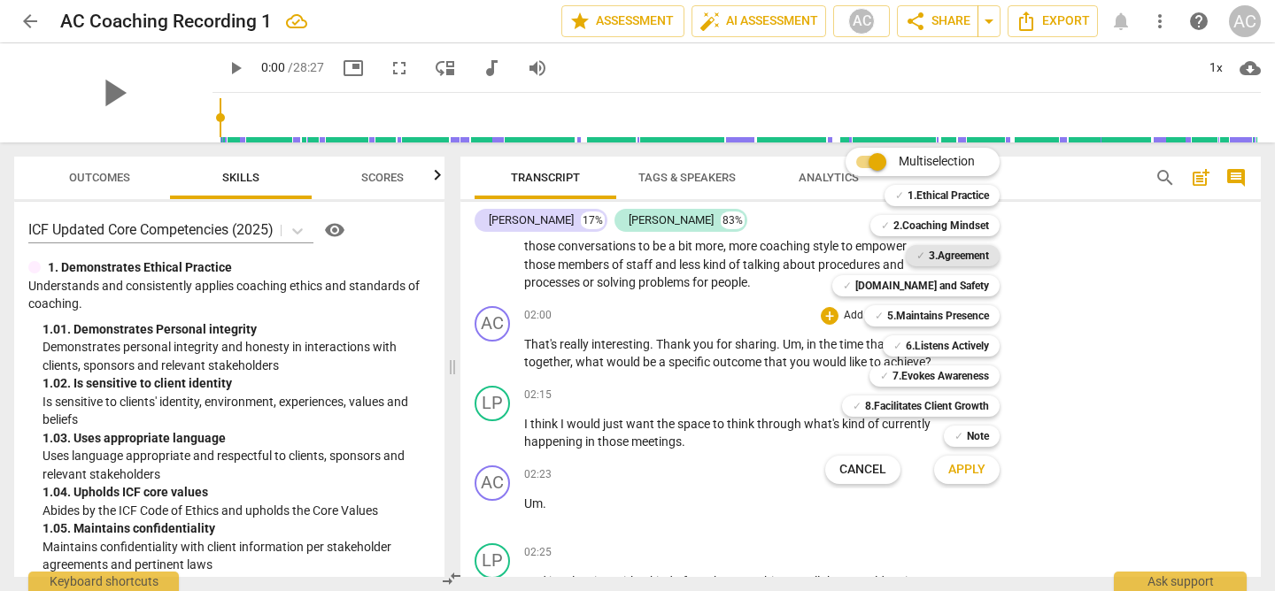
click at [942, 254] on b "3.Agreement" at bounding box center [959, 255] width 60 height 21
click at [963, 464] on span "Apply" at bounding box center [966, 470] width 37 height 18
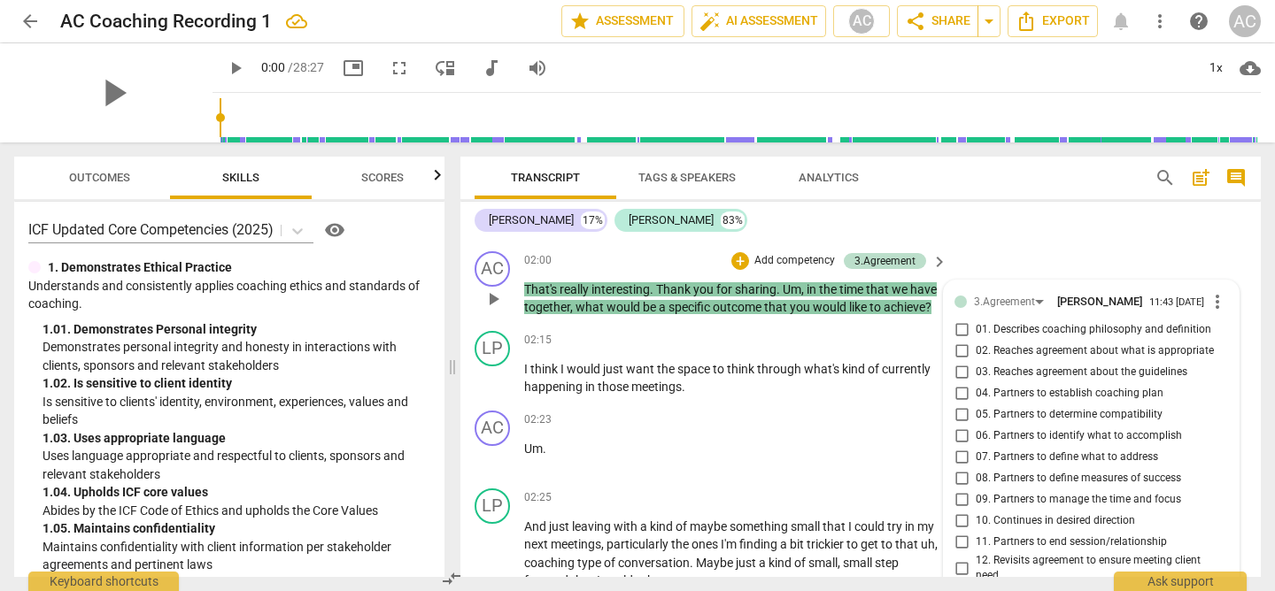
scroll to position [893, 0]
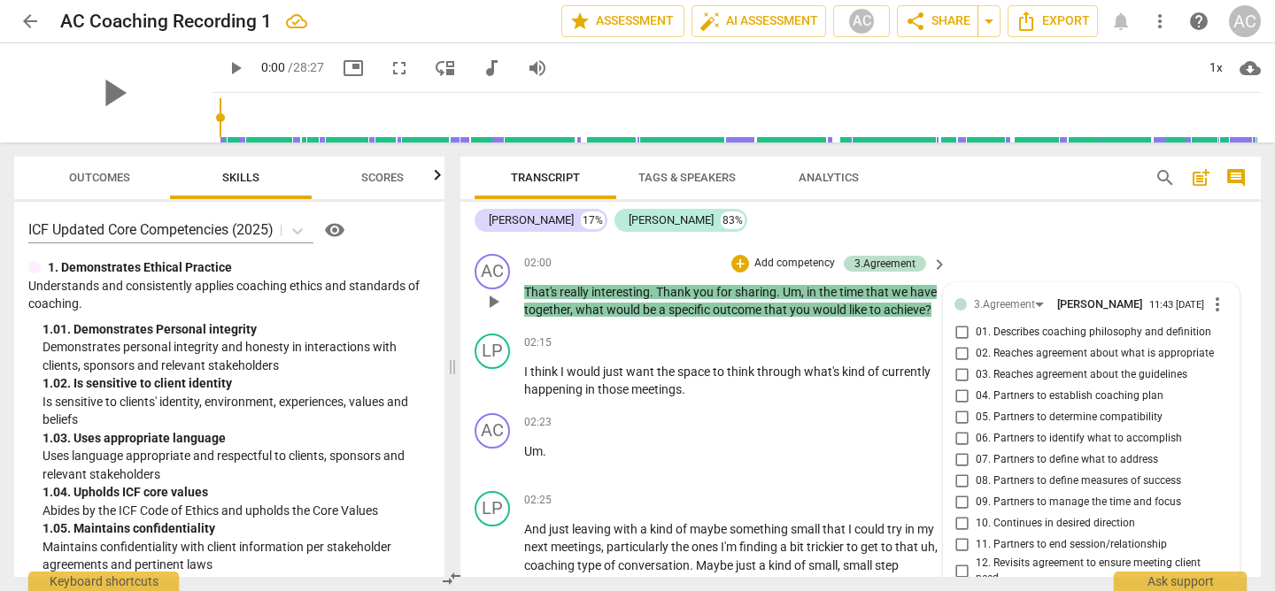
click at [959, 359] on input "02. Reaches agreement about what is appropriate" at bounding box center [961, 354] width 28 height 21
checkbox input "true"
click at [731, 461] on p "Um ." at bounding box center [731, 452] width 414 height 19
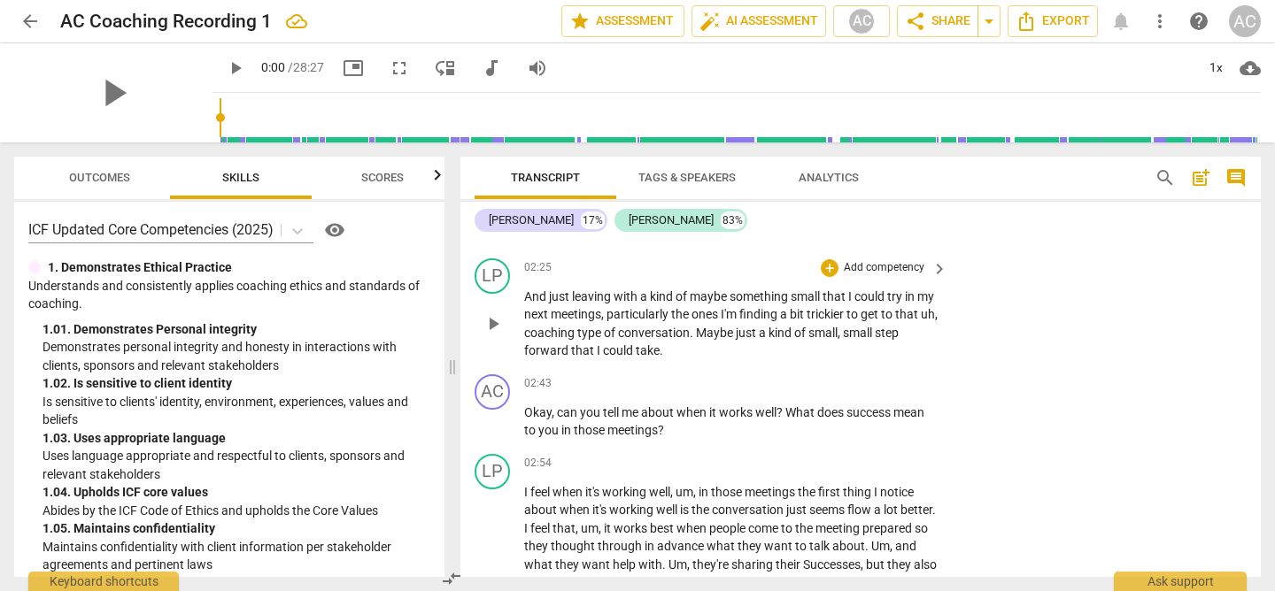
scroll to position [1131, 0]
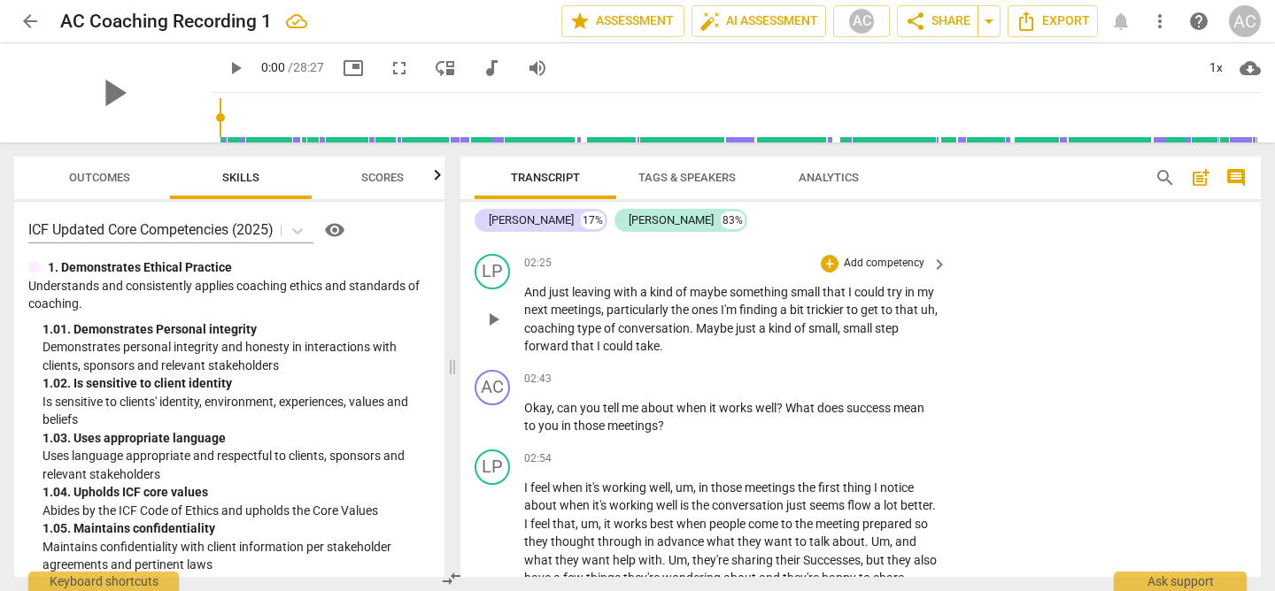
click at [876, 272] on p "Add competency" at bounding box center [884, 264] width 84 height 16
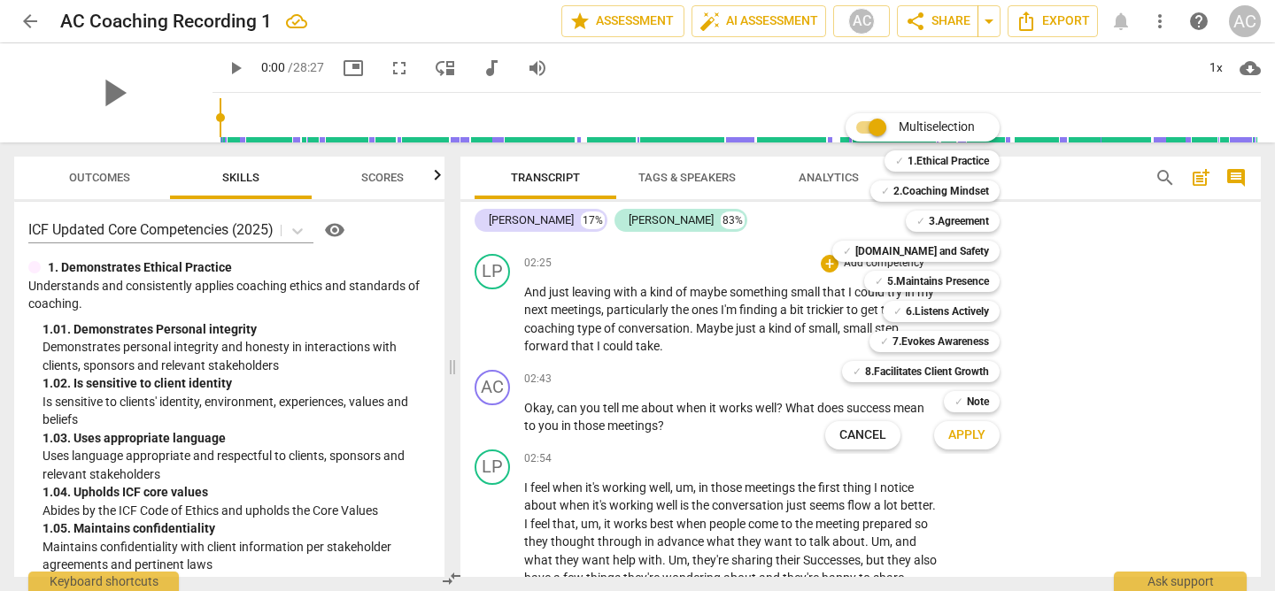
click at [721, 337] on div at bounding box center [637, 295] width 1275 height 591
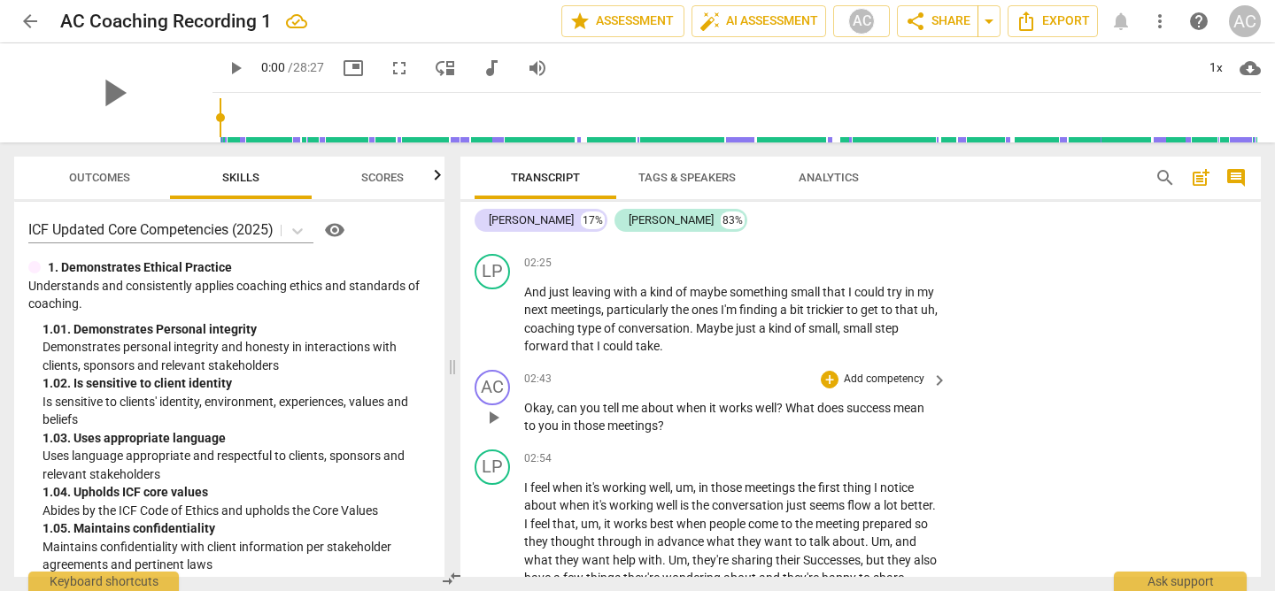
click at [882, 388] on p "Add competency" at bounding box center [884, 380] width 84 height 16
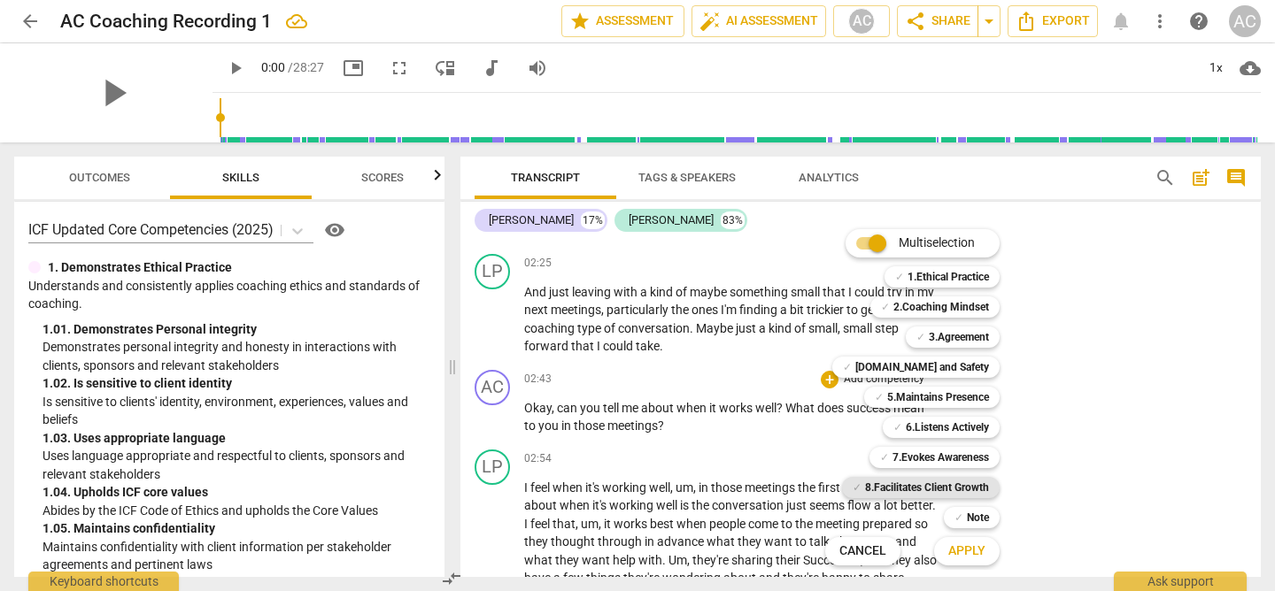
click at [924, 485] on b "8.Facilitates Client Growth" at bounding box center [927, 487] width 124 height 21
click at [962, 549] on span "Apply" at bounding box center [966, 552] width 37 height 18
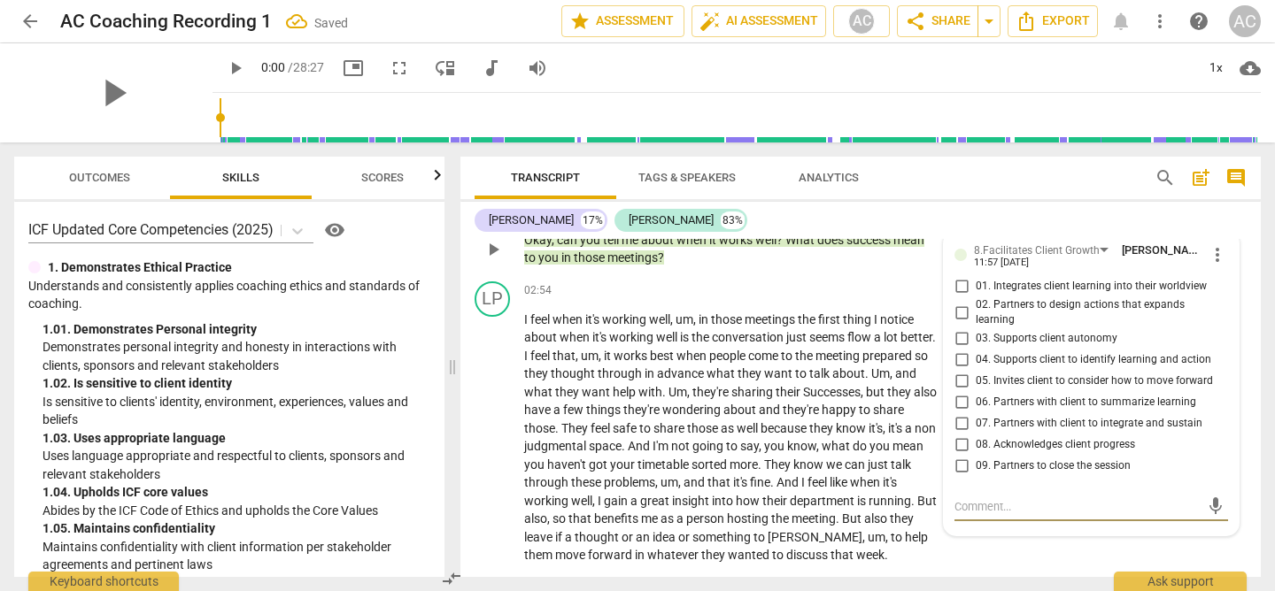
scroll to position [1241, 0]
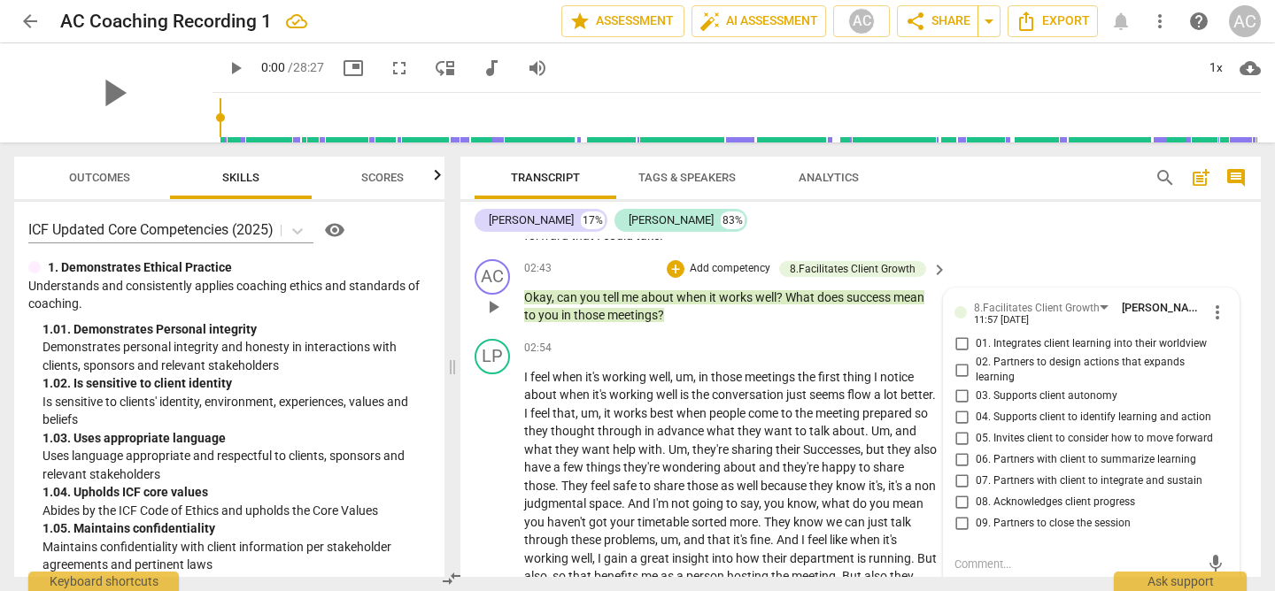
click at [959, 381] on input "02. Partners to design actions that expands learning" at bounding box center [961, 369] width 28 height 21
checkbox input "true"
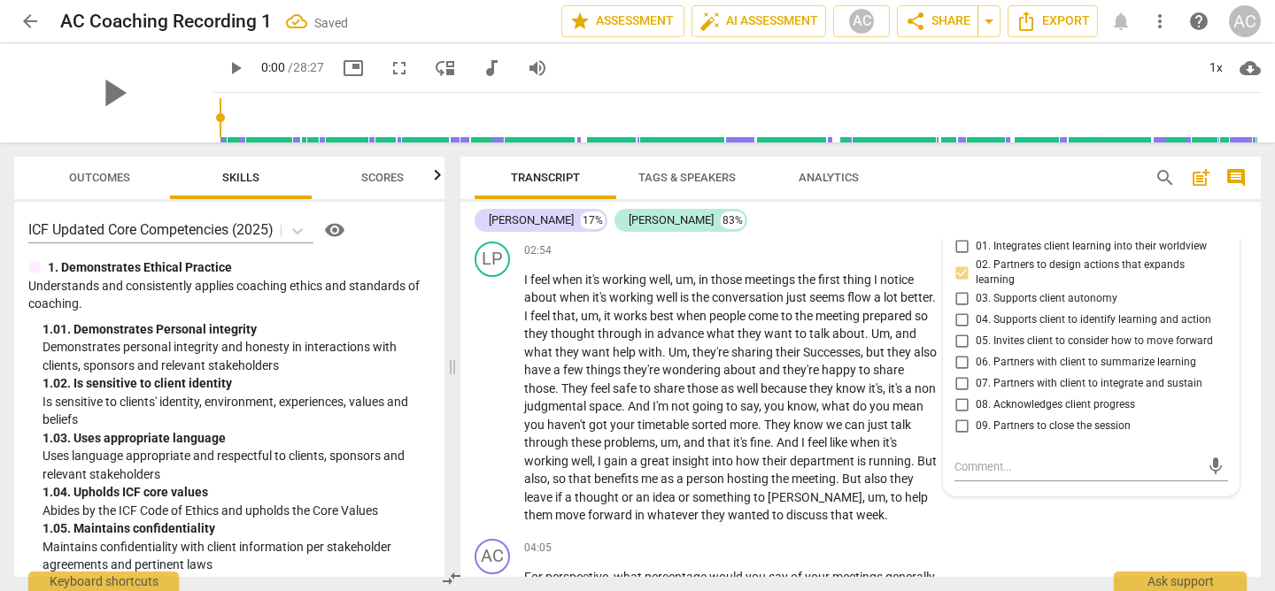
scroll to position [1356, 0]
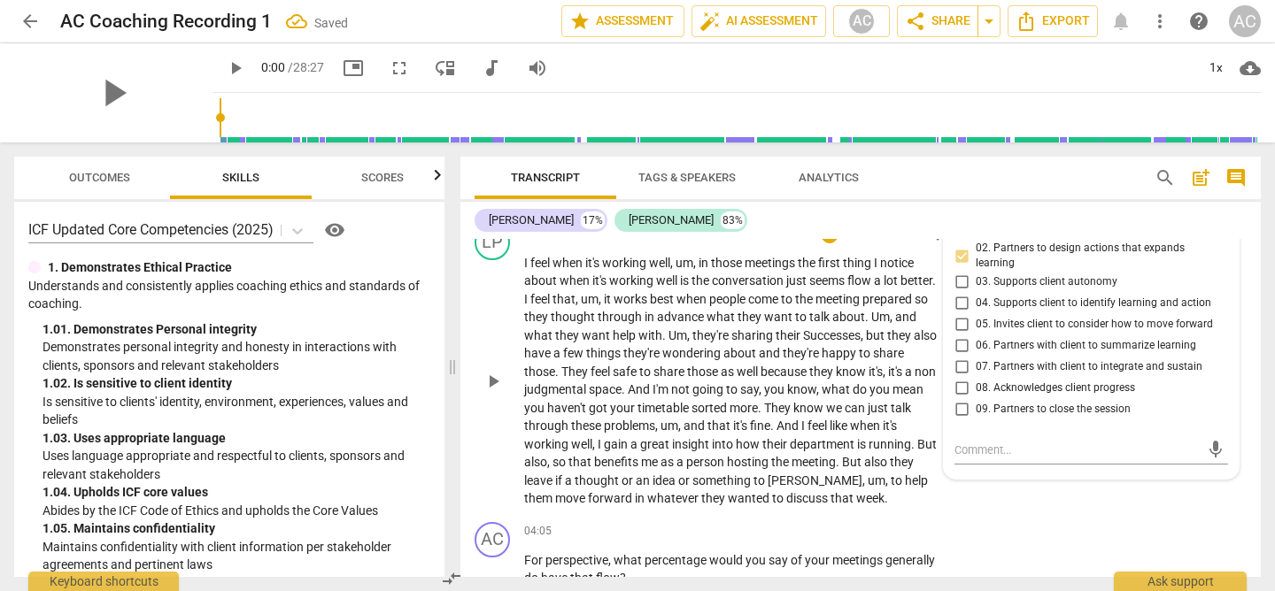
click at [795, 324] on span "want" at bounding box center [779, 317] width 31 height 14
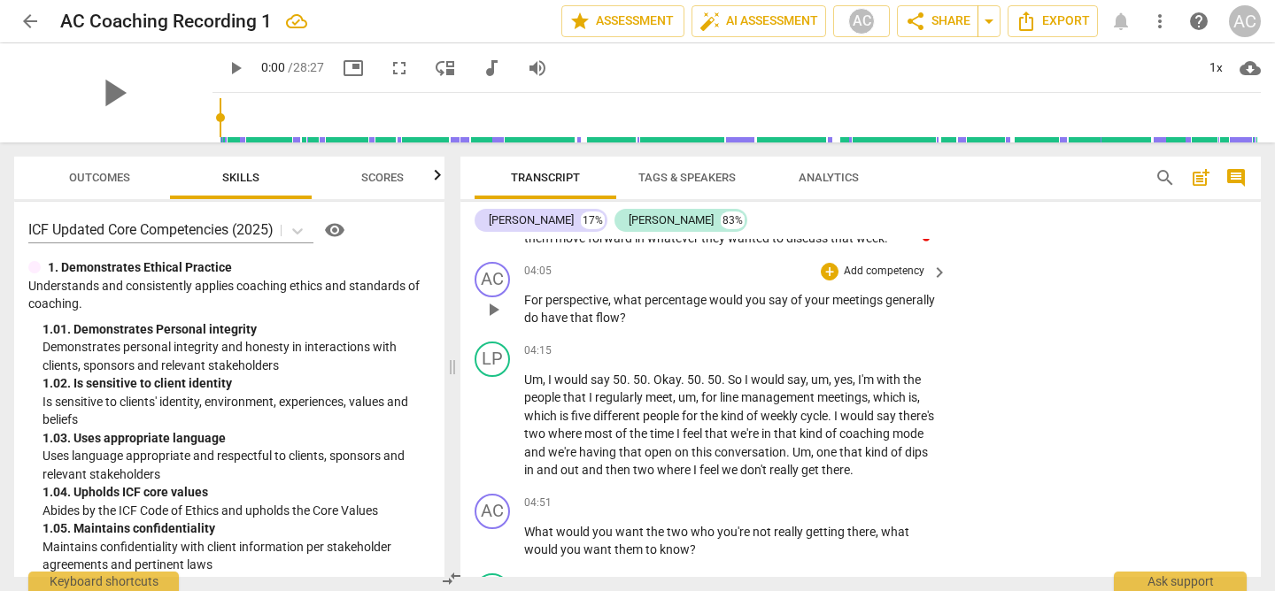
scroll to position [1619, 0]
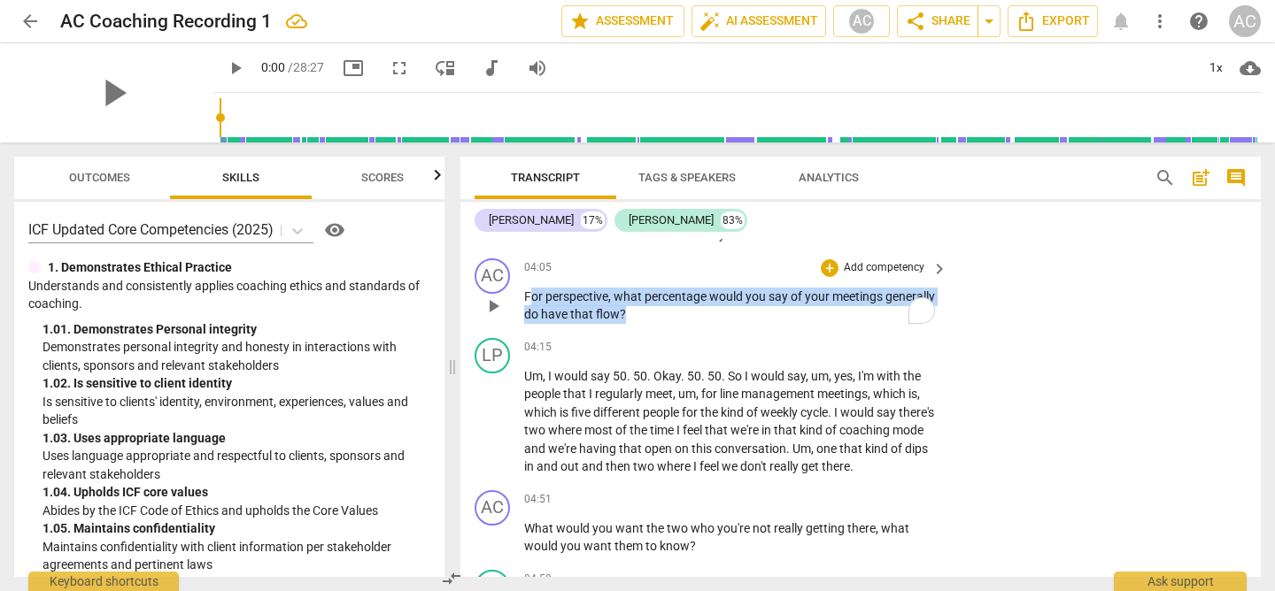
drag, startPoint x: 528, startPoint y: 312, endPoint x: 686, endPoint y: 341, distance: 161.2
click at [686, 324] on p "For perspective , what percentage would you say of your meetings generally do h…" at bounding box center [731, 306] width 414 height 36
click at [882, 276] on p "Add competency" at bounding box center [884, 268] width 84 height 16
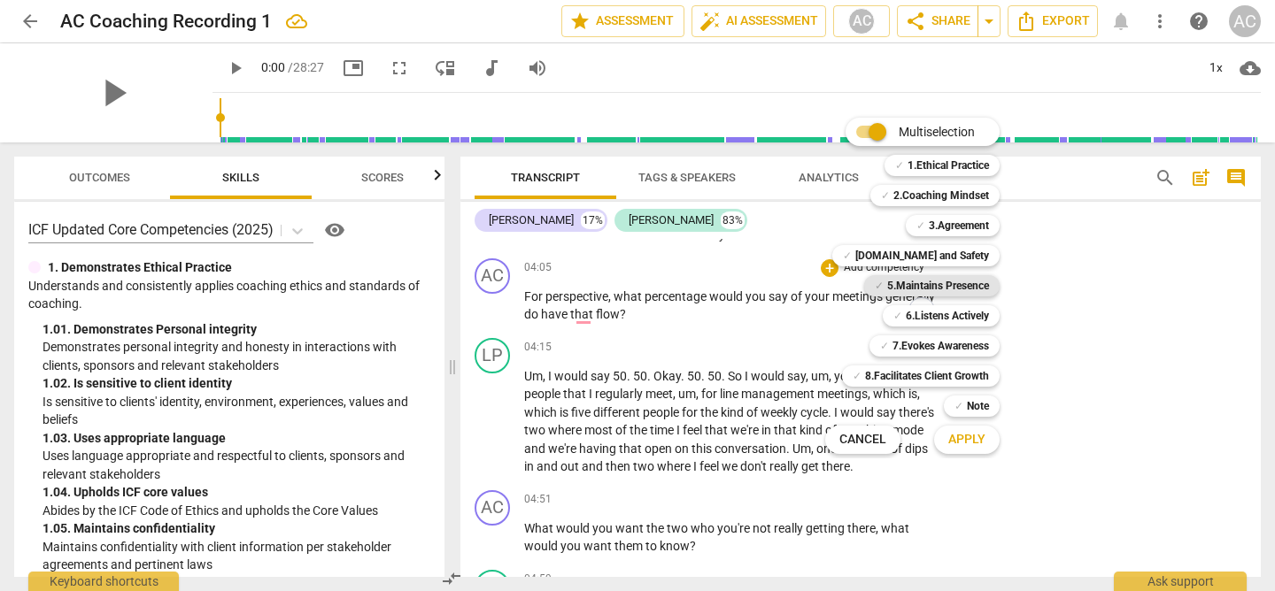
click at [918, 288] on b "5.Maintains Presence" at bounding box center [938, 285] width 102 height 21
click at [969, 441] on span "Apply" at bounding box center [966, 440] width 37 height 18
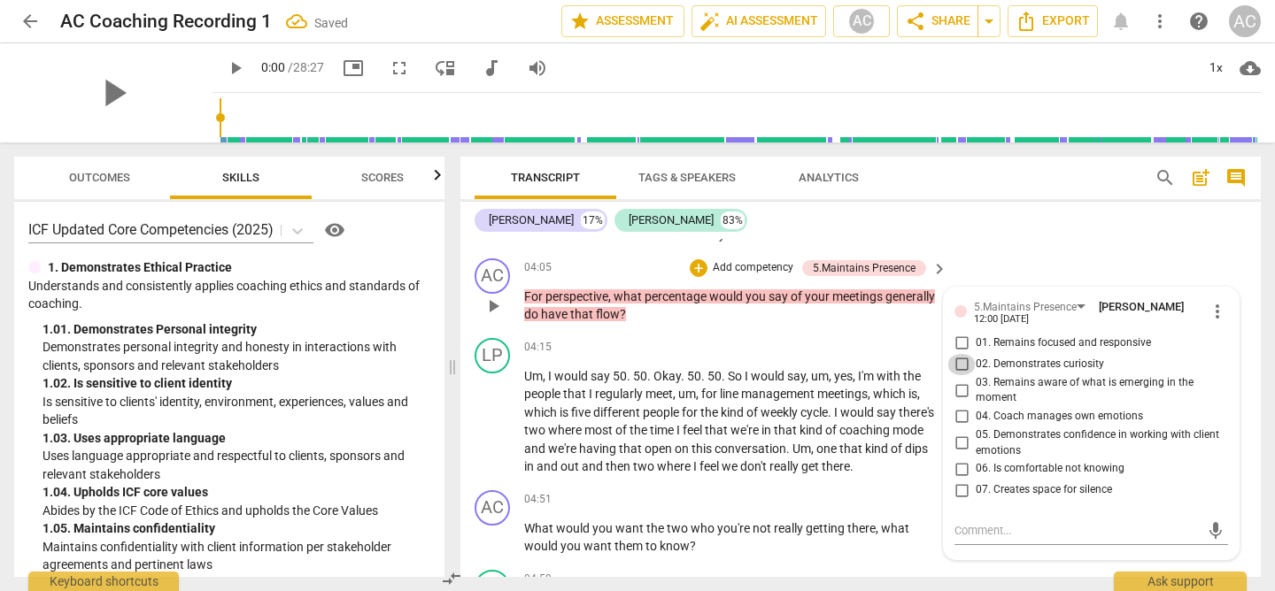
click at [957, 375] on input "02. Demonstrates curiosity" at bounding box center [961, 364] width 28 height 21
checkbox input "true"
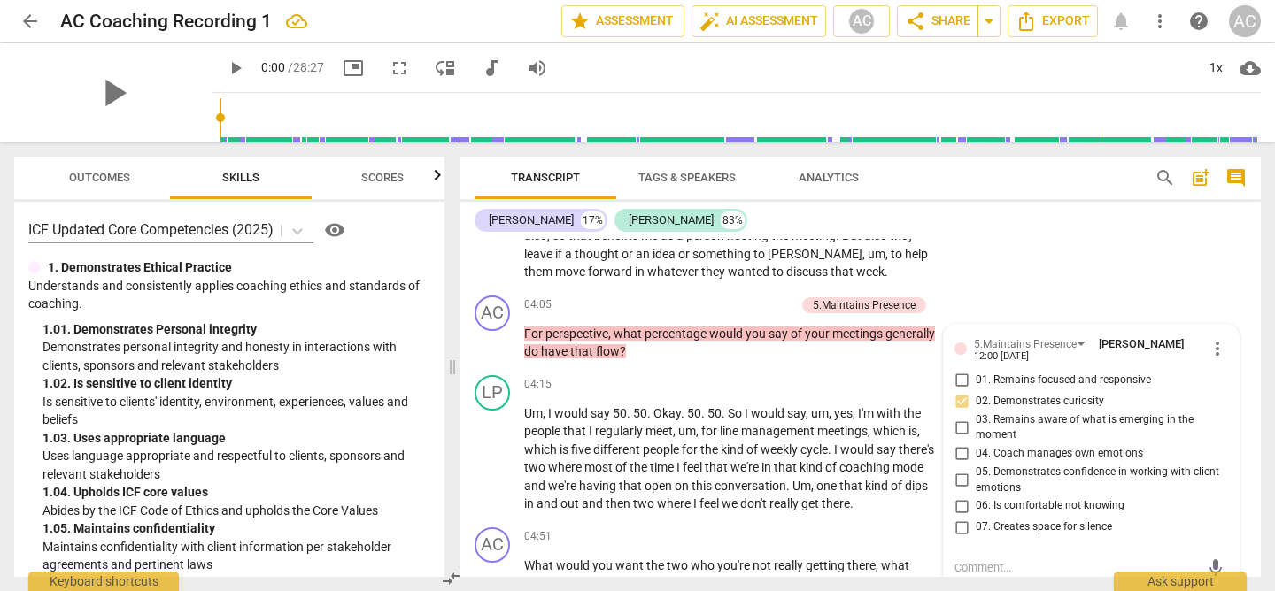
scroll to position [1581, 0]
click at [659, 416] on div "04:15 + Add competency keyboard_arrow_right Um , I would say 50 . 50 . Okay . 5…" at bounding box center [736, 445] width 425 height 138
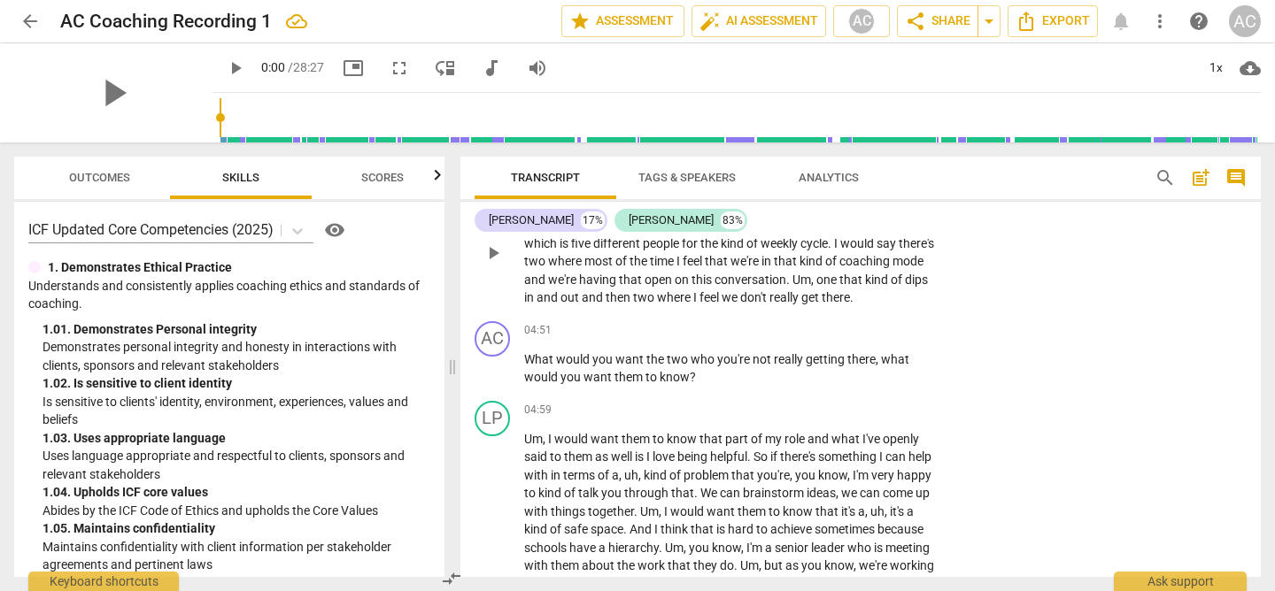
scroll to position [1795, 0]
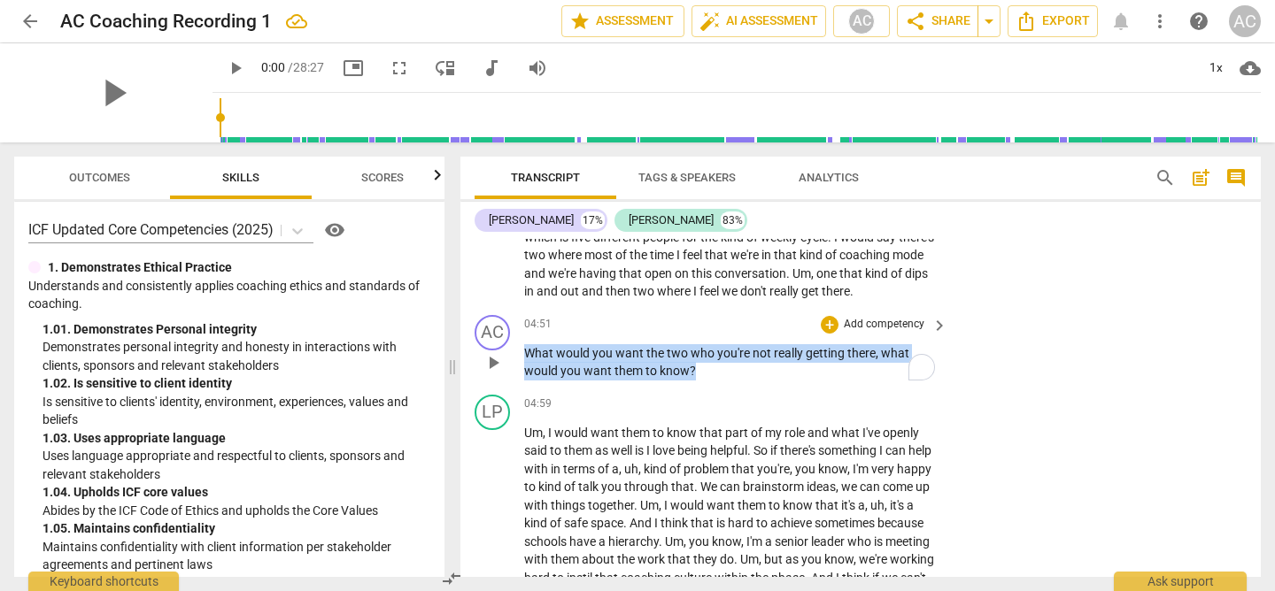
drag, startPoint x: 524, startPoint y: 374, endPoint x: 715, endPoint y: 386, distance: 191.7
click at [715, 381] on p "What would you want the two who you're not really getting there , what would yo…" at bounding box center [731, 362] width 414 height 36
click at [876, 333] on p "Add competency" at bounding box center [884, 325] width 84 height 16
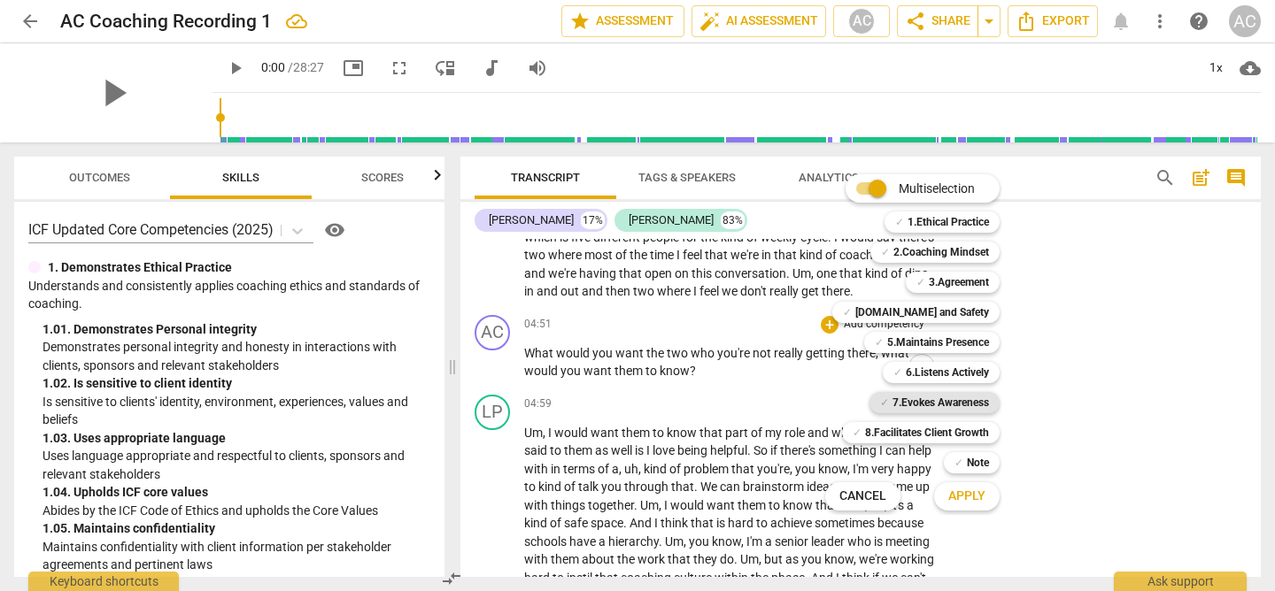
click at [928, 406] on b "7.Evokes Awareness" at bounding box center [940, 402] width 97 height 21
click at [971, 497] on span "Apply" at bounding box center [966, 497] width 37 height 18
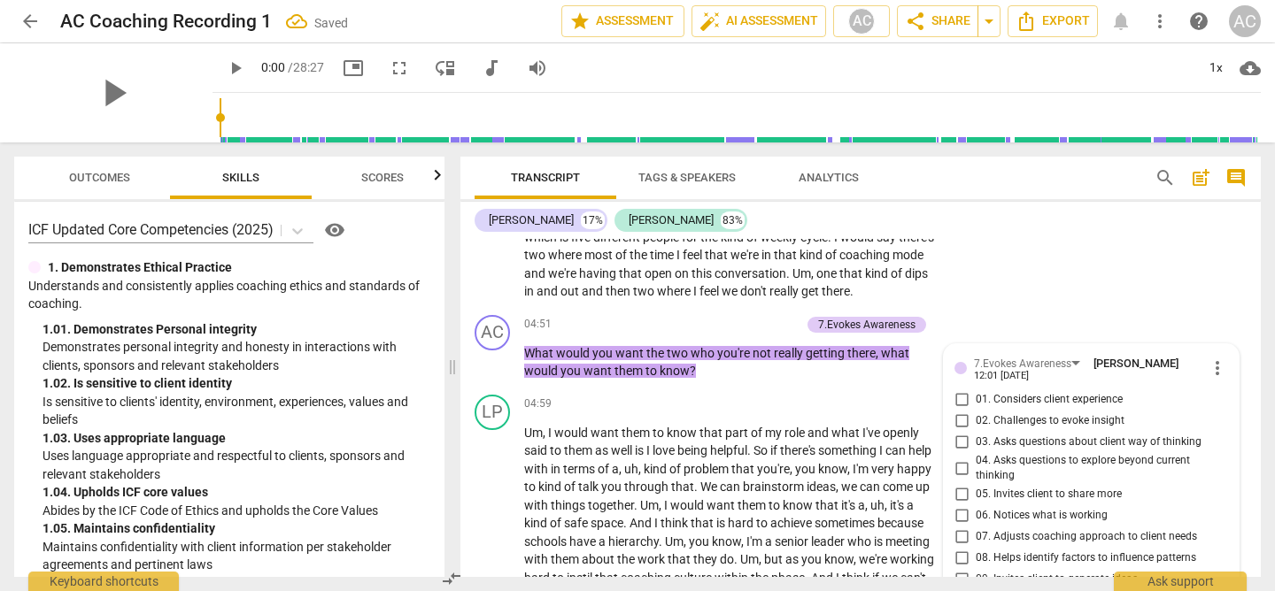
scroll to position [2067, 0]
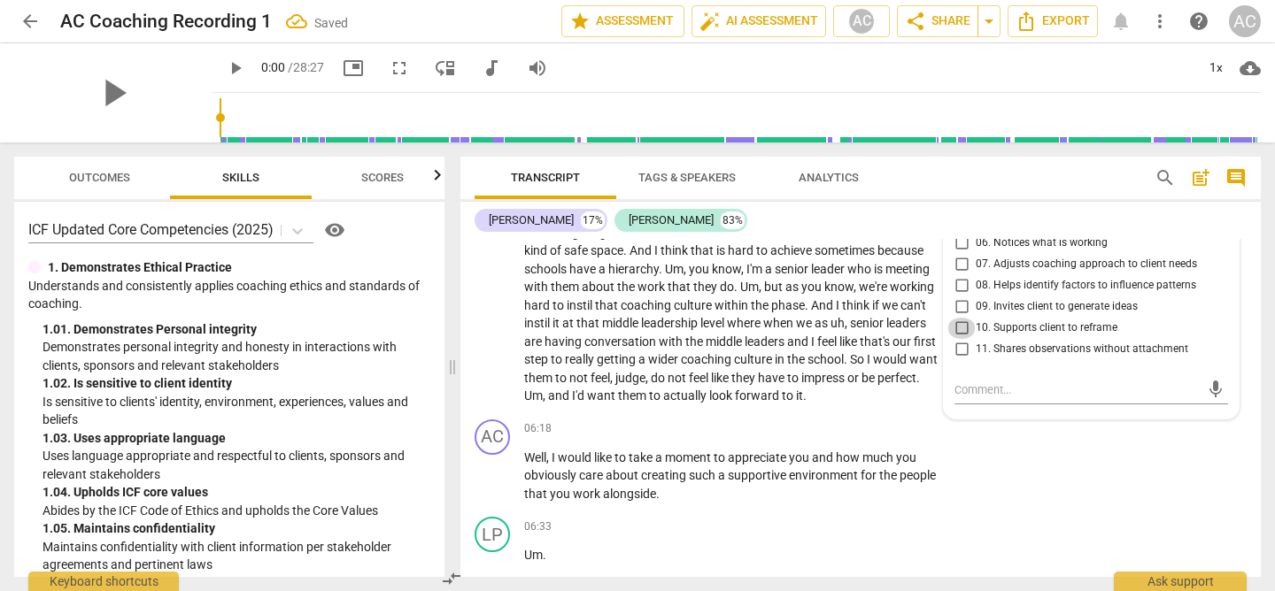
click at [962, 339] on input "10. Supports client to reframe" at bounding box center [961, 328] width 28 height 21
checkbox input "true"
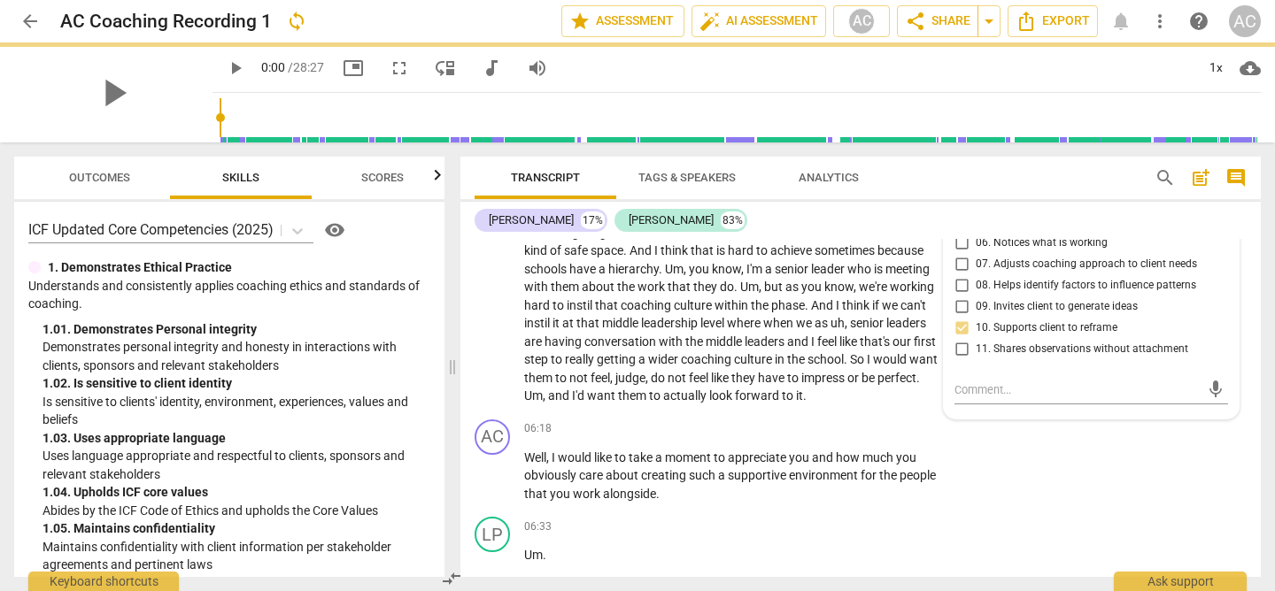
click at [954, 318] on input "09. Invites client to generate ideas" at bounding box center [961, 307] width 28 height 21
checkbox input "true"
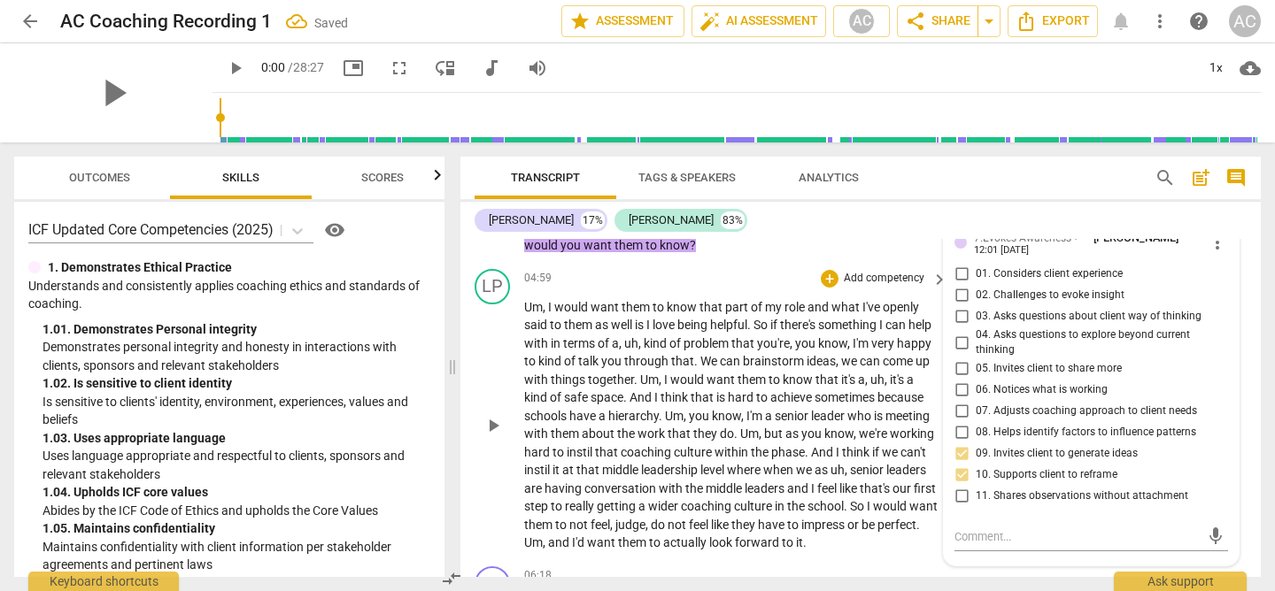
scroll to position [1921, 0]
click at [815, 404] on span "achieve" at bounding box center [792, 397] width 44 height 14
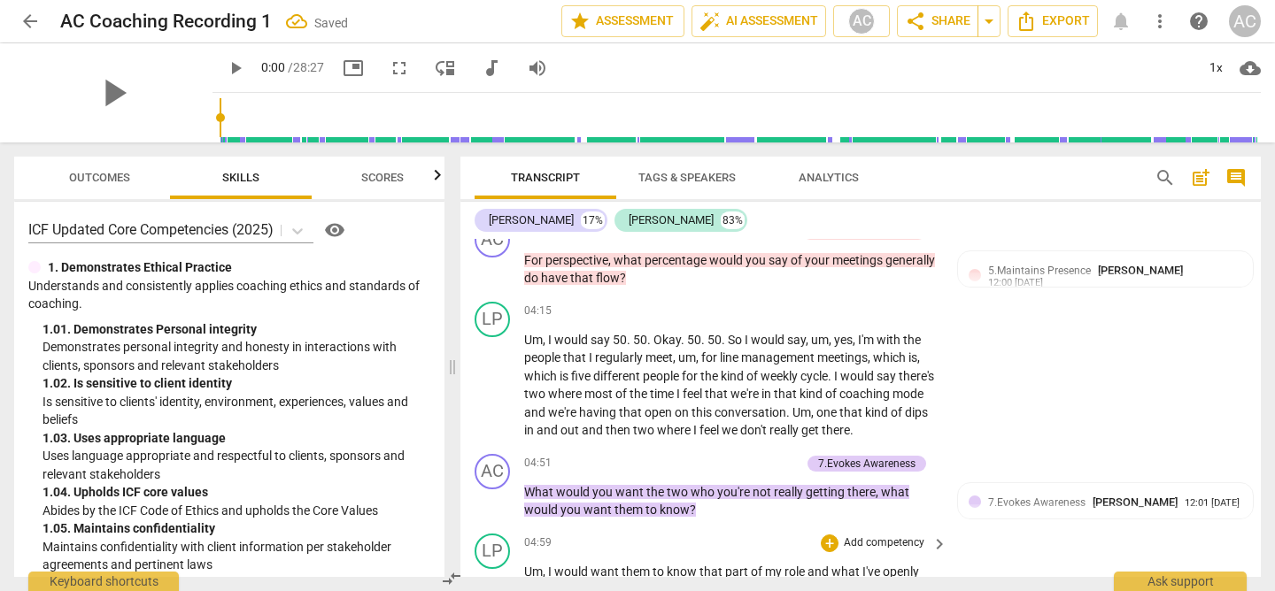
scroll to position [1636, 0]
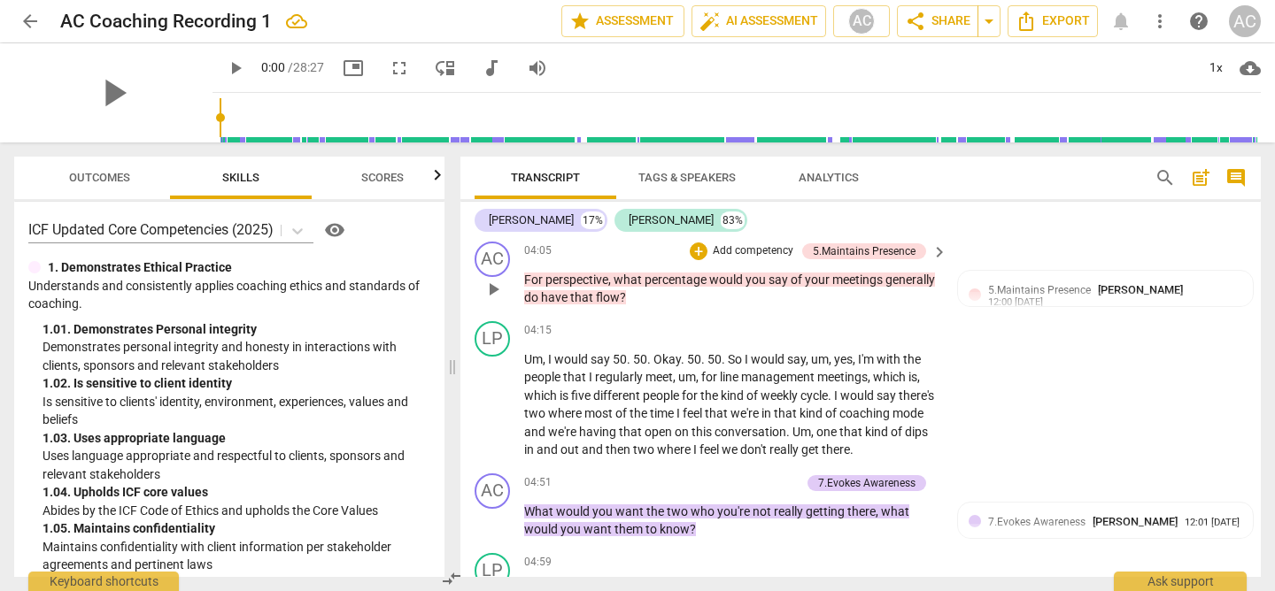
click at [757, 259] on p "Add competency" at bounding box center [753, 251] width 84 height 16
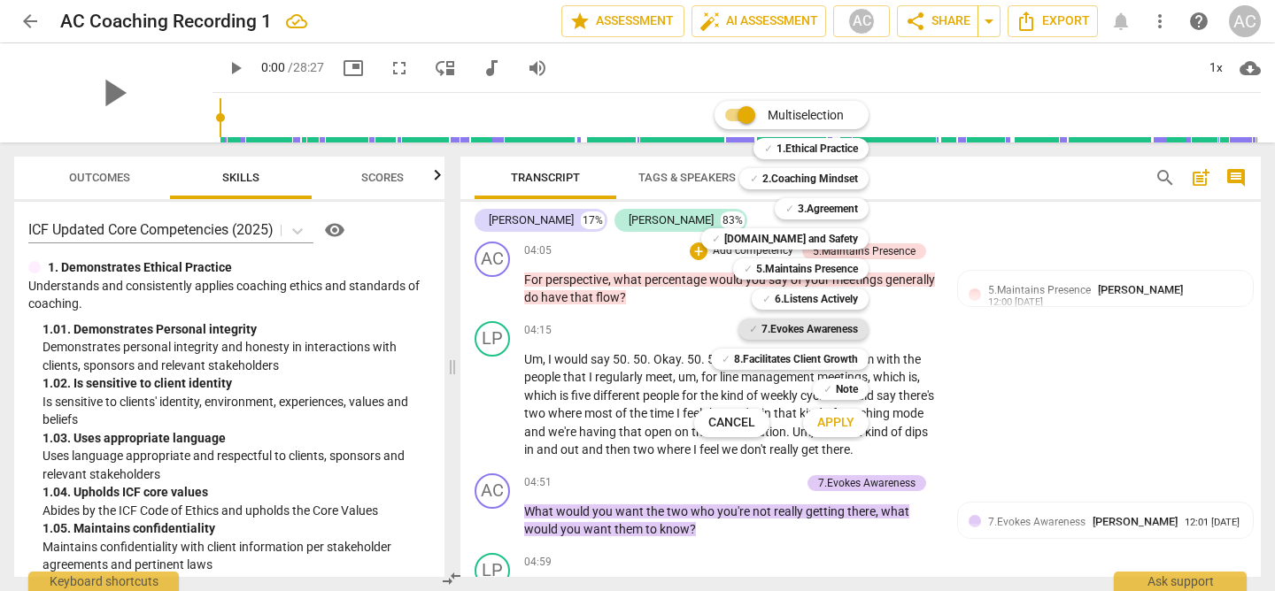
click at [798, 324] on b "7.Evokes Awareness" at bounding box center [809, 329] width 97 height 21
click at [833, 424] on span "Apply" at bounding box center [835, 423] width 37 height 18
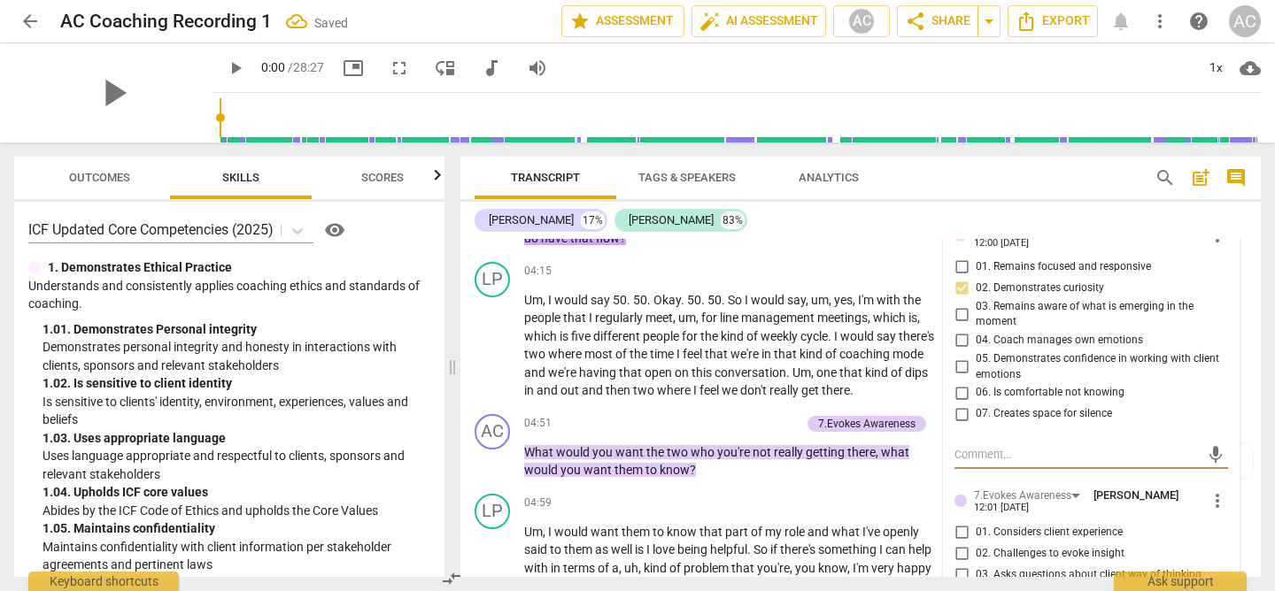
scroll to position [1696, 0]
click at [877, 306] on span "I'm" at bounding box center [867, 299] width 19 height 14
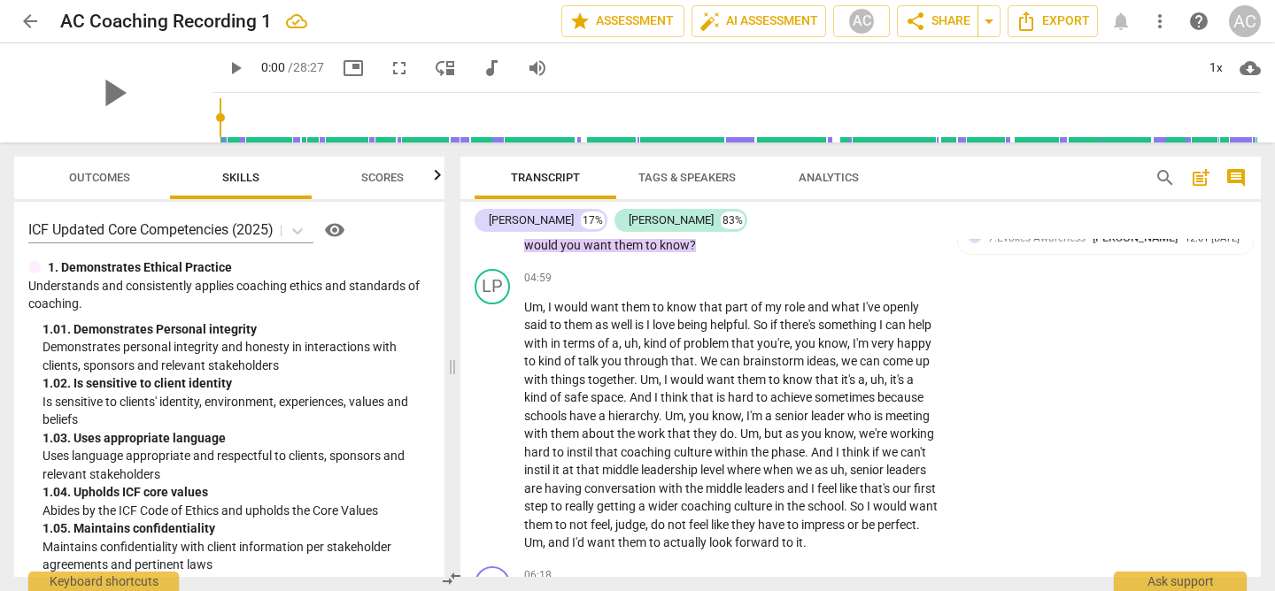
scroll to position [1934, 0]
